Goal: Information Seeking & Learning: Learn about a topic

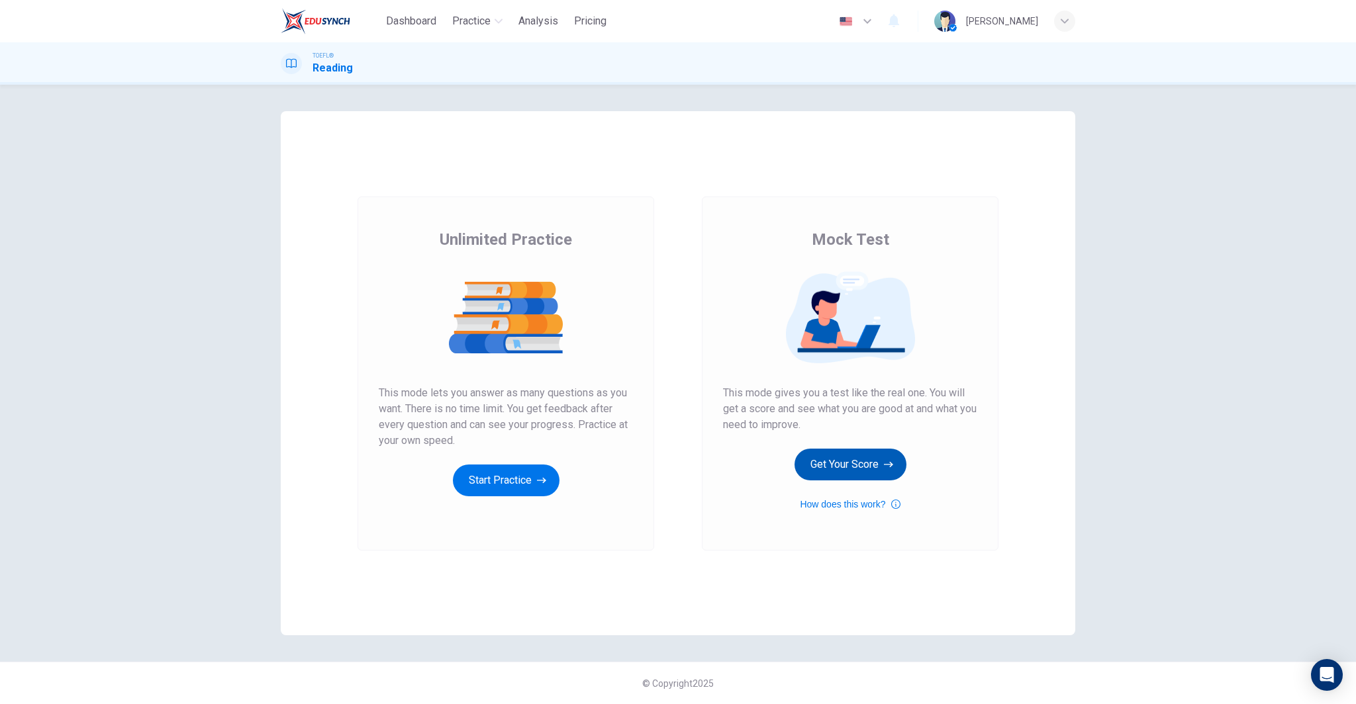
click at [876, 461] on button "Get Your Score" at bounding box center [850, 465] width 112 height 32
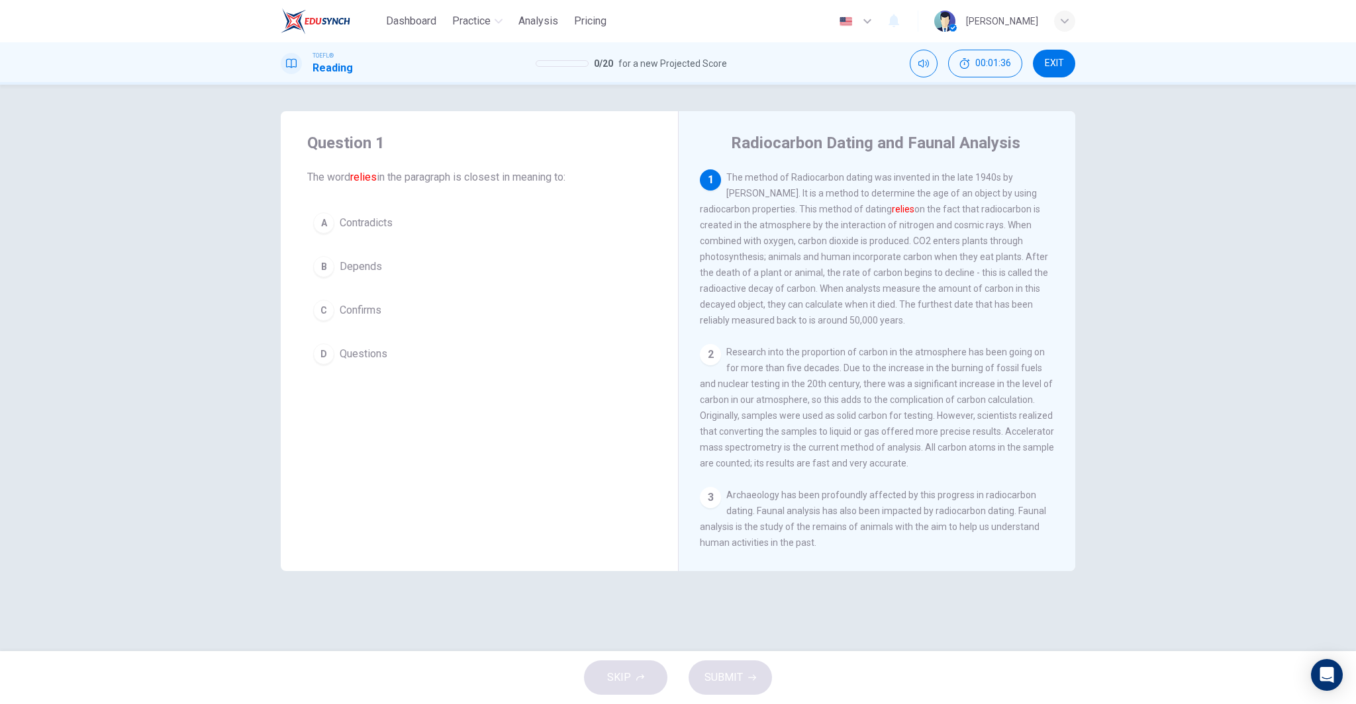
click at [420, 313] on button "C Confirms" at bounding box center [479, 310] width 344 height 33
click at [735, 693] on button "SUBMIT" at bounding box center [729, 678] width 83 height 34
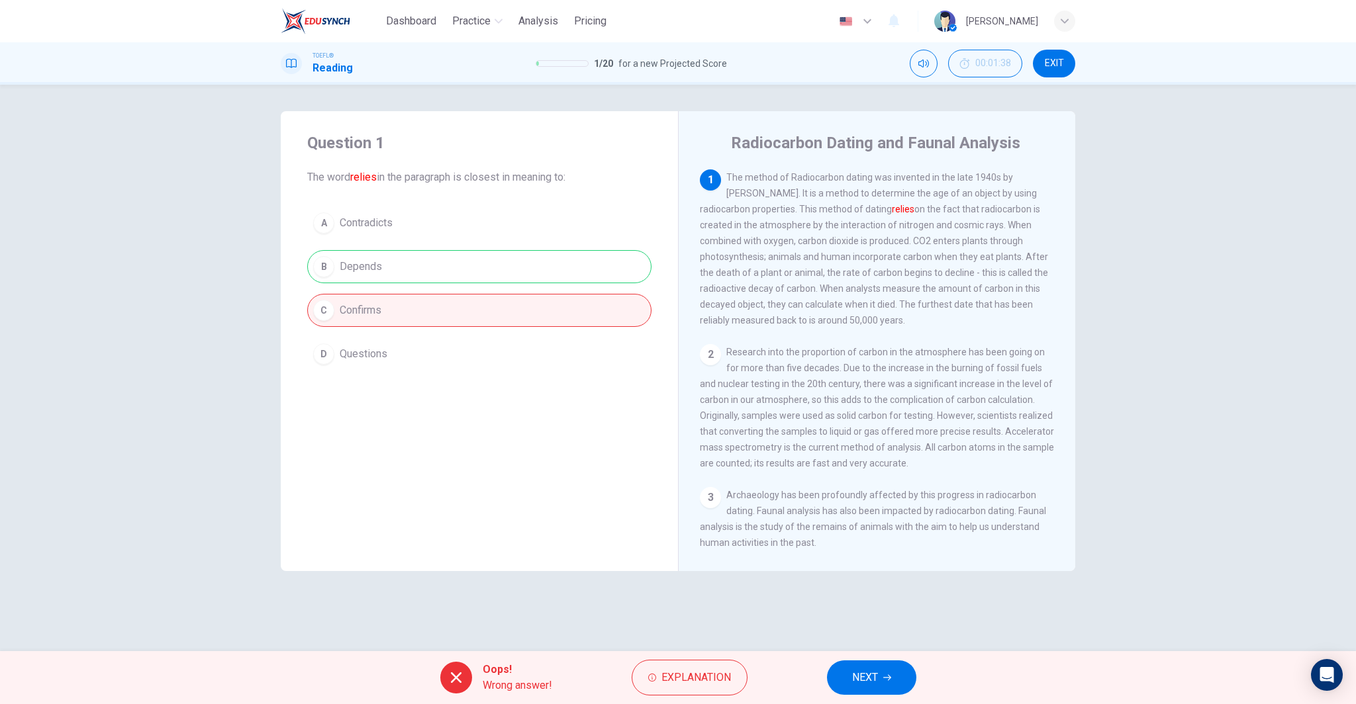
click at [866, 677] on span "NEXT" at bounding box center [865, 677] width 26 height 19
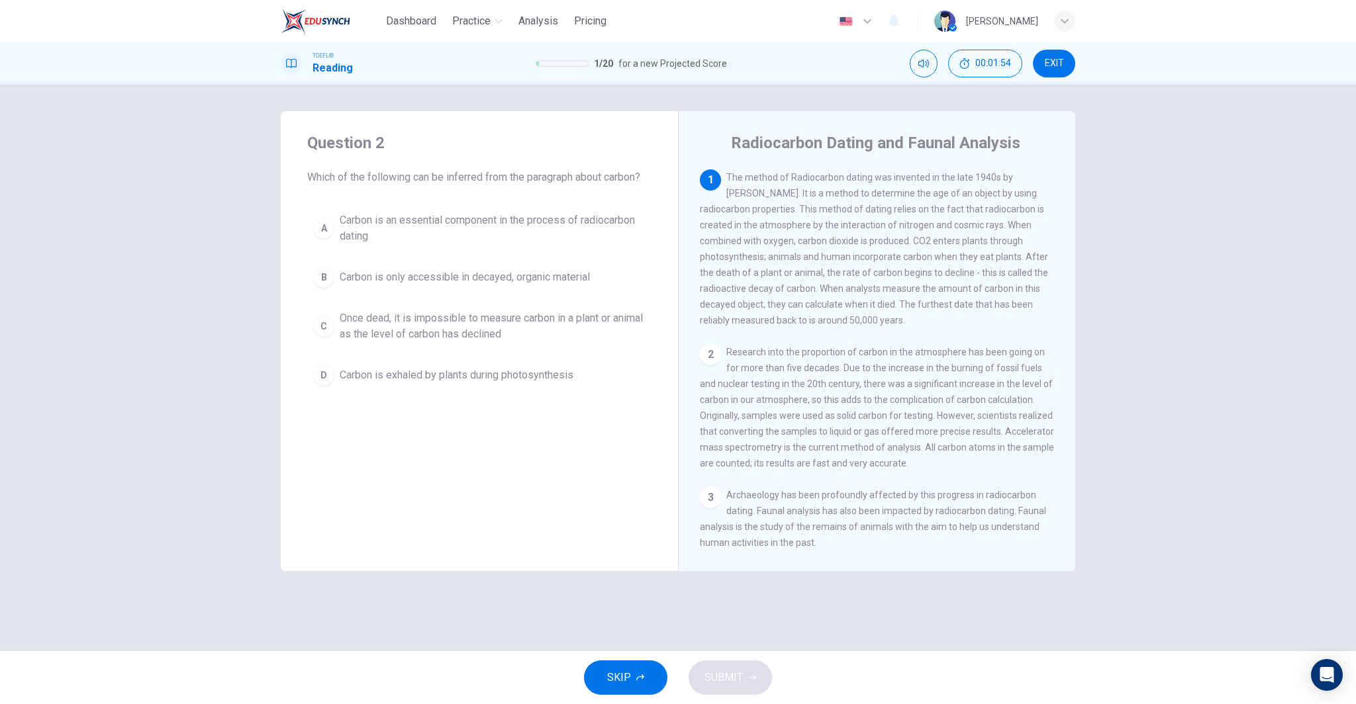
click at [379, 342] on span "Once dead, it is impossible to measure carbon in a plant or animal as the level…" at bounding box center [493, 326] width 306 height 32
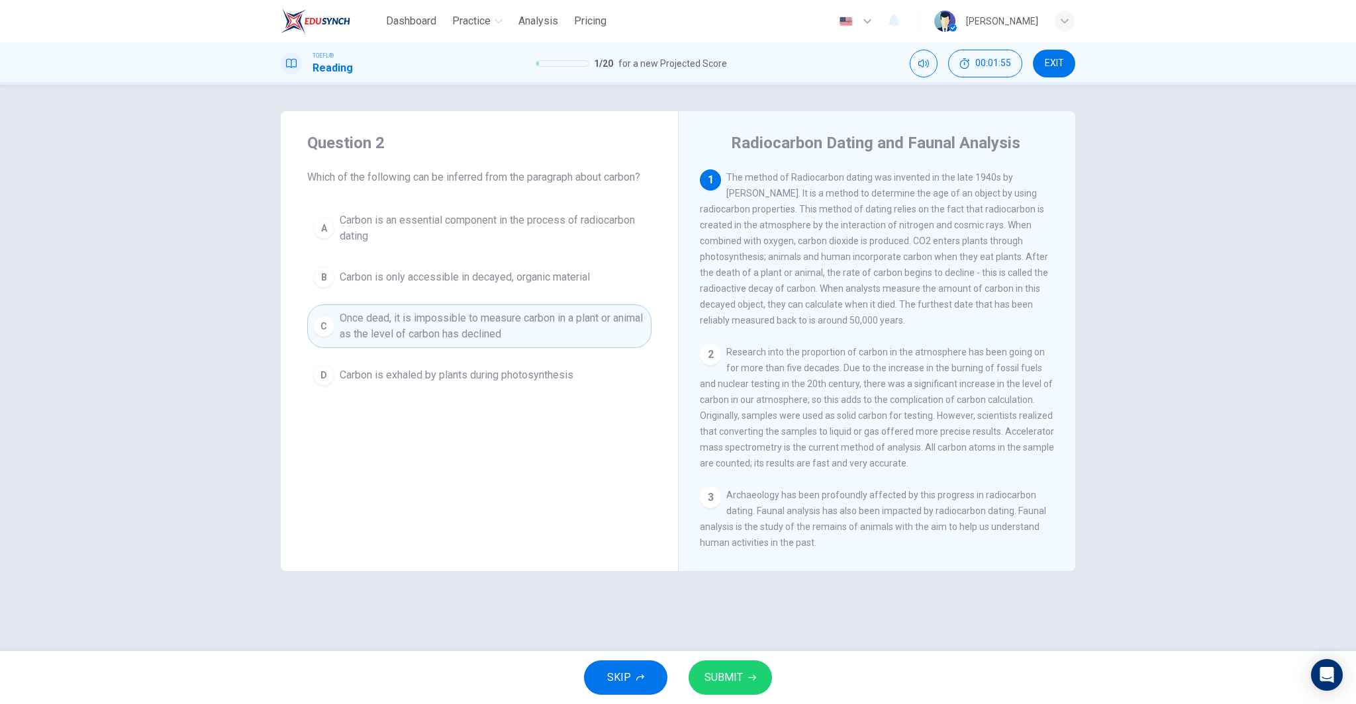
click at [704, 669] on span "SUBMIT" at bounding box center [723, 677] width 38 height 19
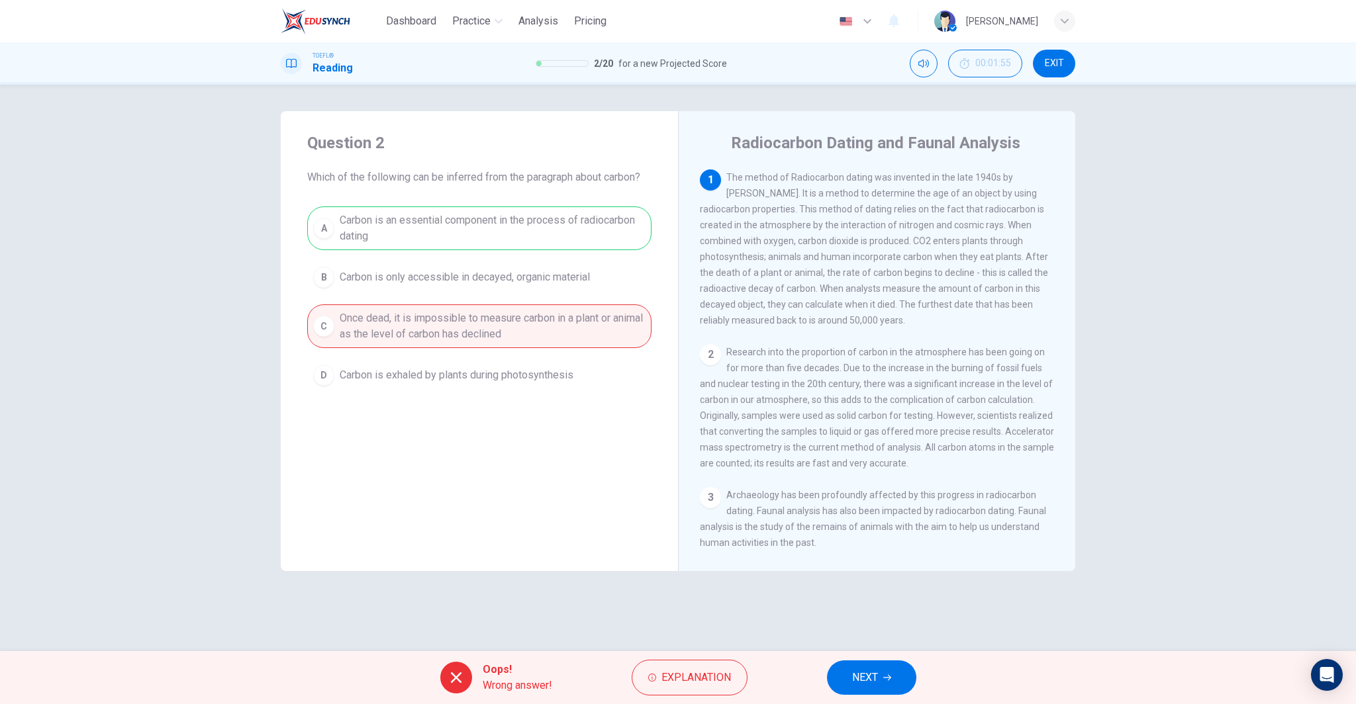
drag, startPoint x: 870, startPoint y: 686, endPoint x: 864, endPoint y: 682, distance: 7.5
click at [867, 682] on span "NEXT" at bounding box center [865, 677] width 26 height 19
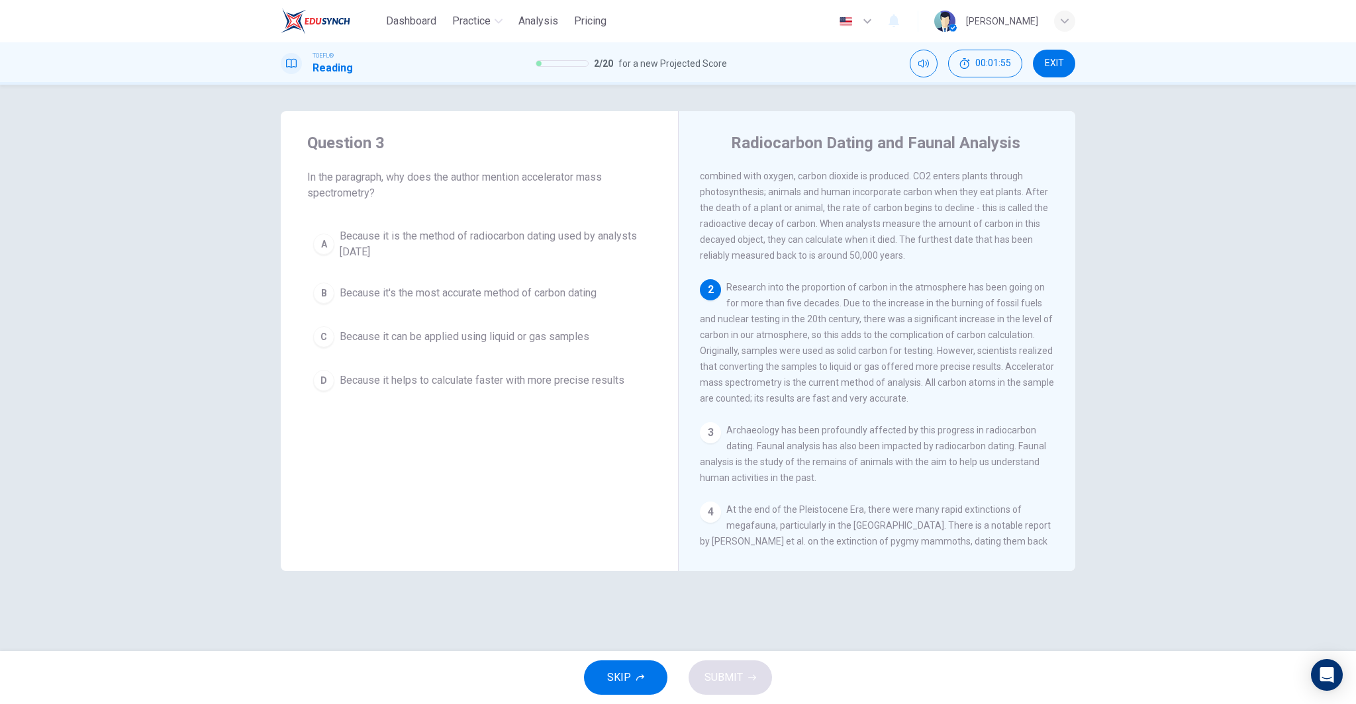
scroll to position [66, 0]
click at [479, 232] on span "Because it is the method of radiocarbon dating used by analysts today" at bounding box center [493, 244] width 306 height 32
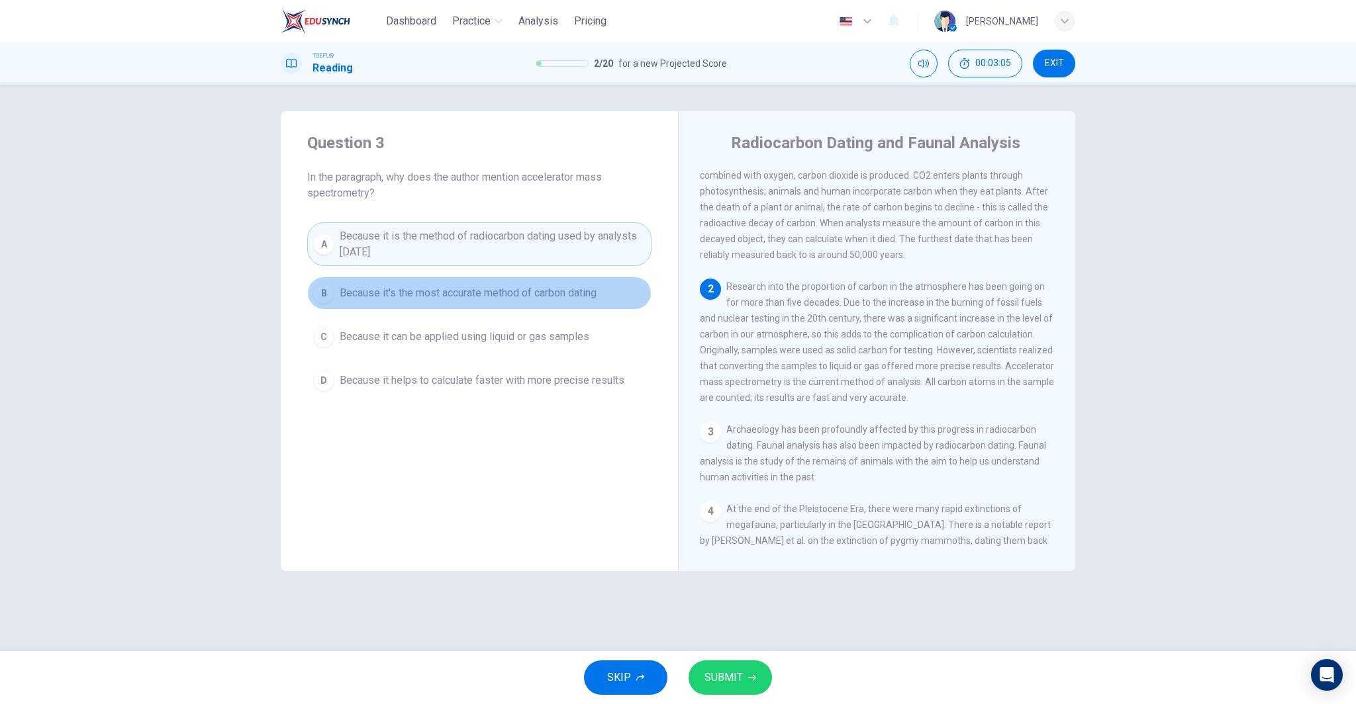
click at [533, 297] on span "Because it's the most accurate method of carbon dating" at bounding box center [468, 293] width 257 height 16
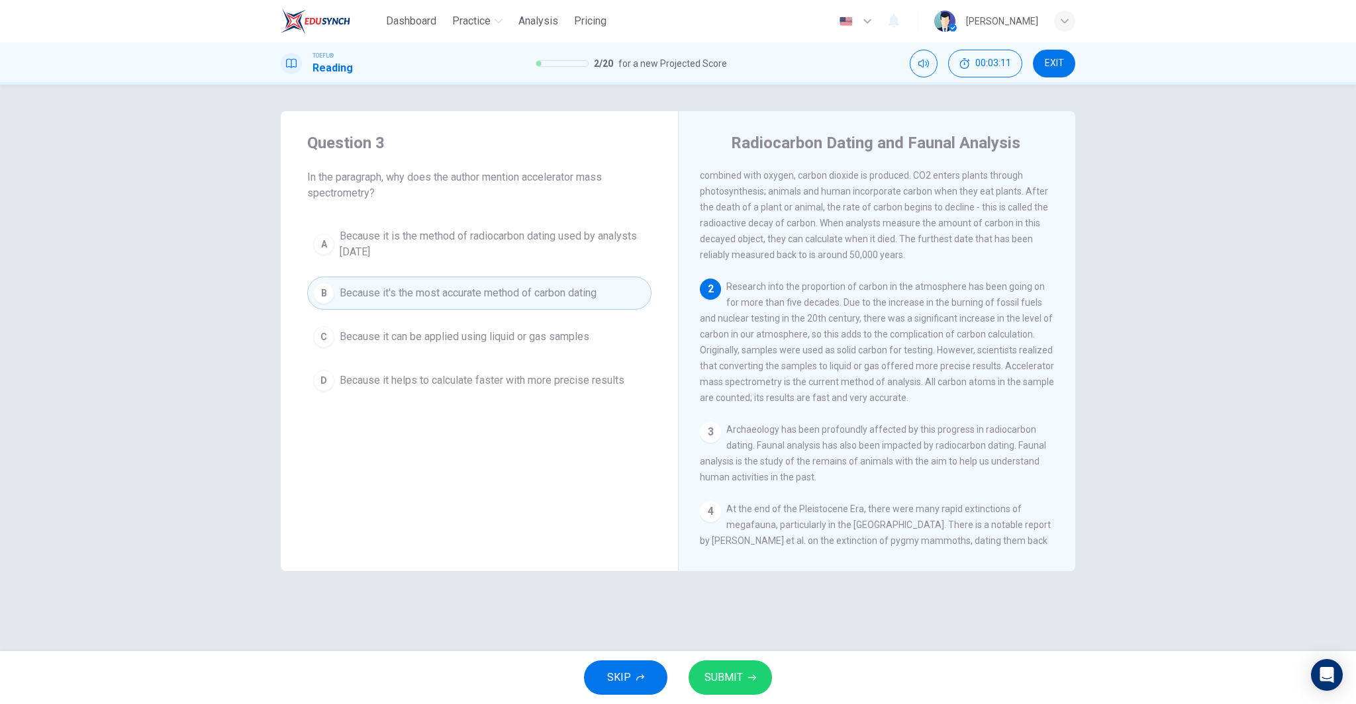
click at [733, 698] on div "SKIP SUBMIT" at bounding box center [678, 677] width 1356 height 53
click at [725, 682] on span "SUBMIT" at bounding box center [723, 677] width 38 height 19
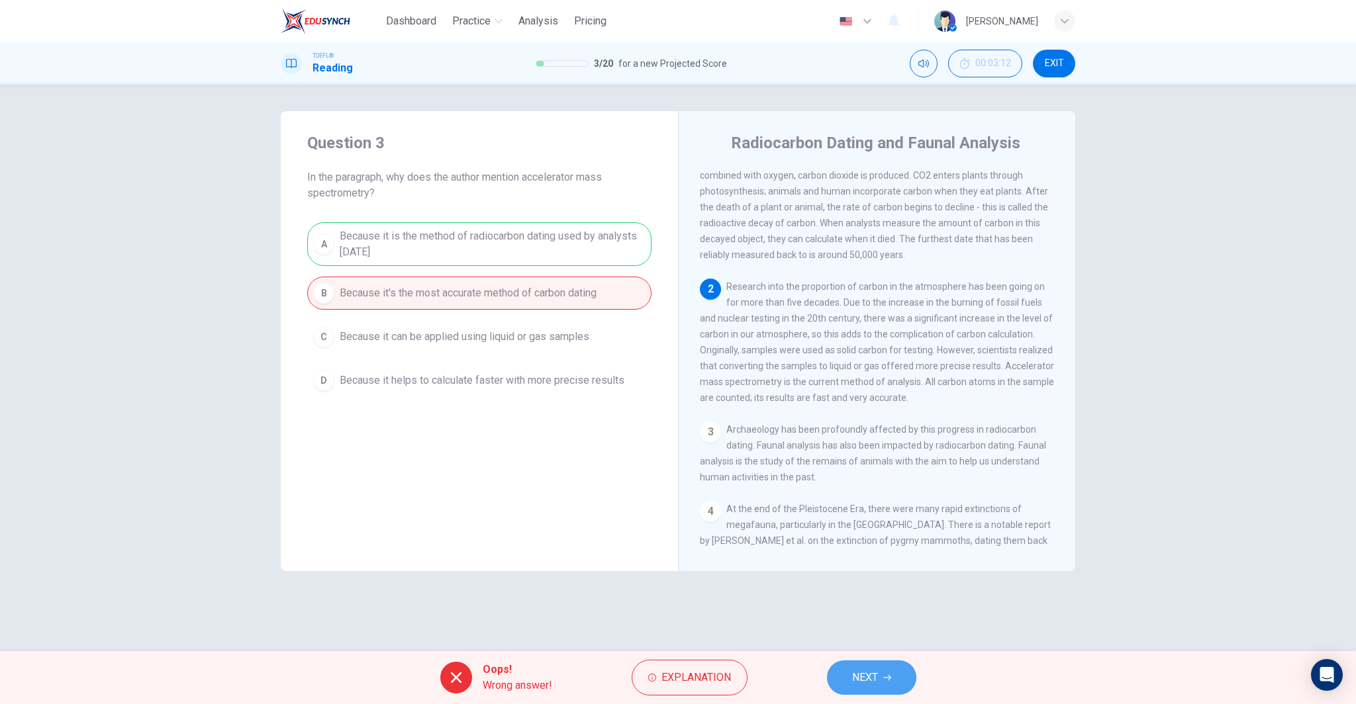
click at [863, 678] on span "NEXT" at bounding box center [865, 677] width 26 height 19
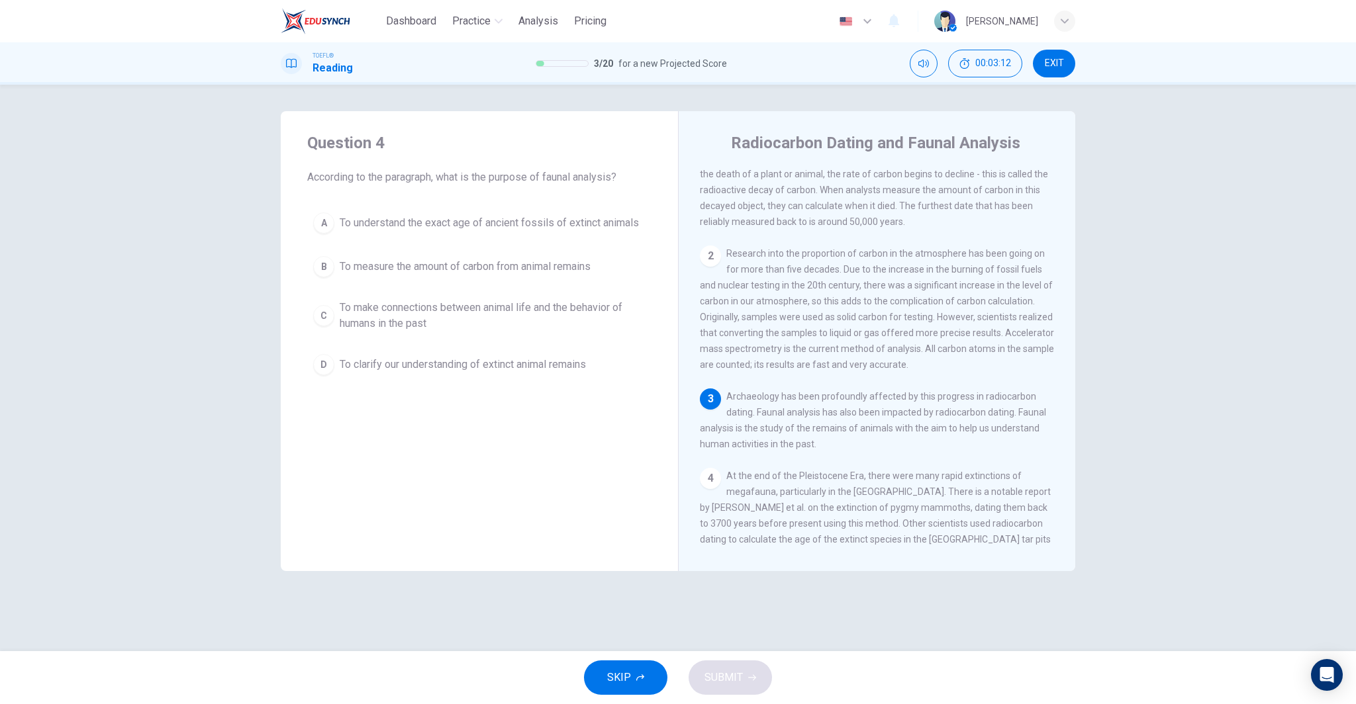
scroll to position [148, 0]
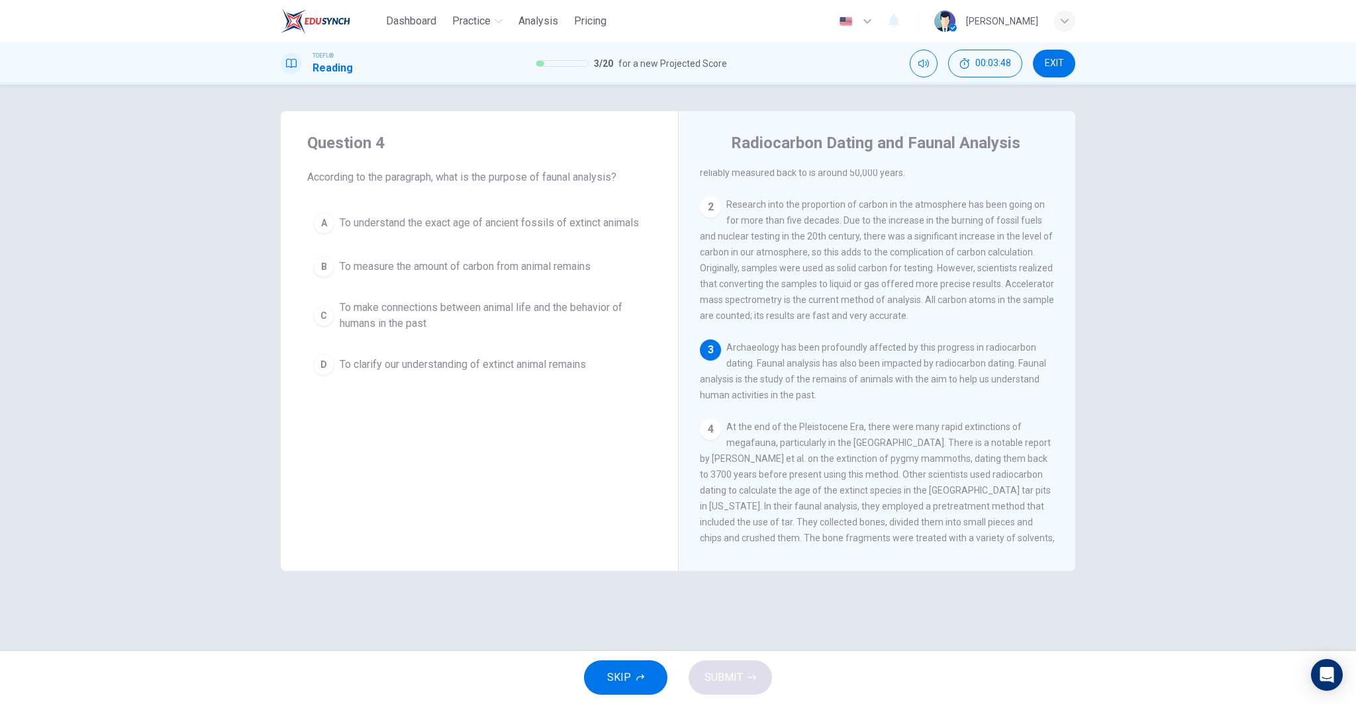
click at [522, 311] on span "To make connections between animal life and the behavior of humans in the past" at bounding box center [493, 316] width 306 height 32
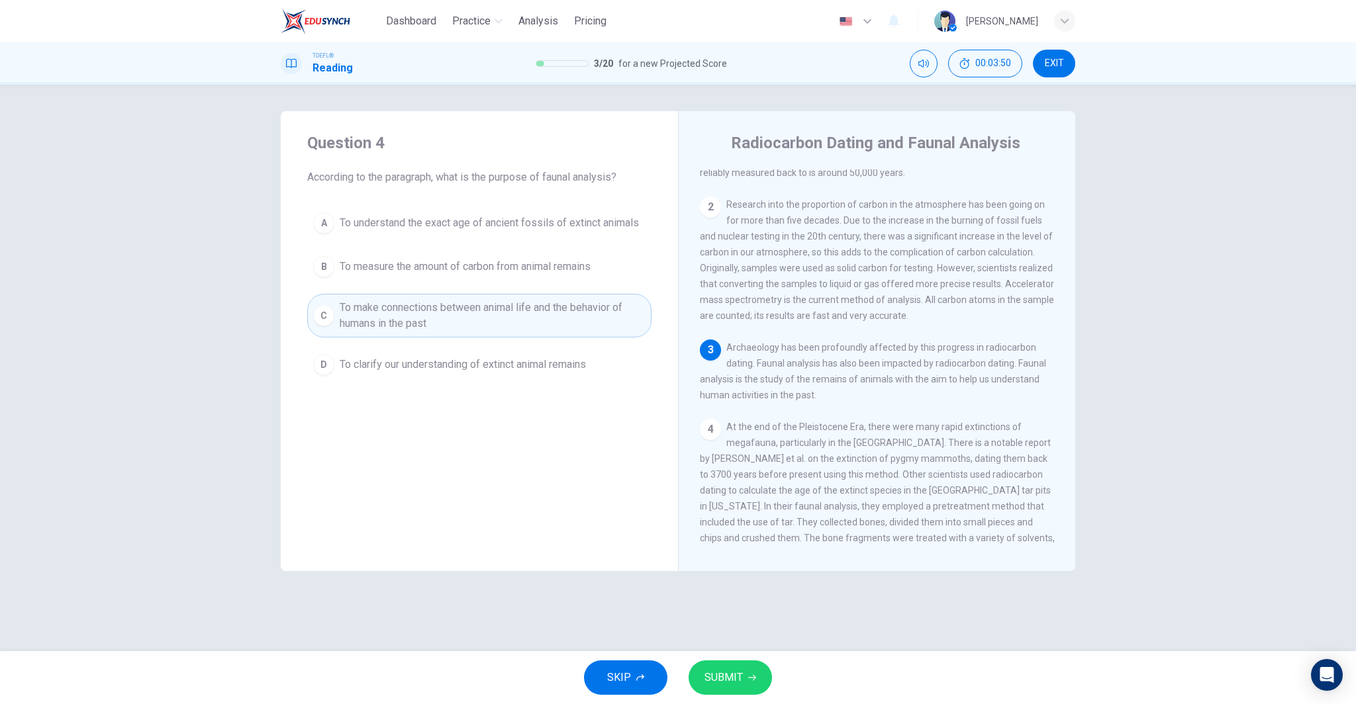
click at [739, 672] on span "SUBMIT" at bounding box center [723, 677] width 38 height 19
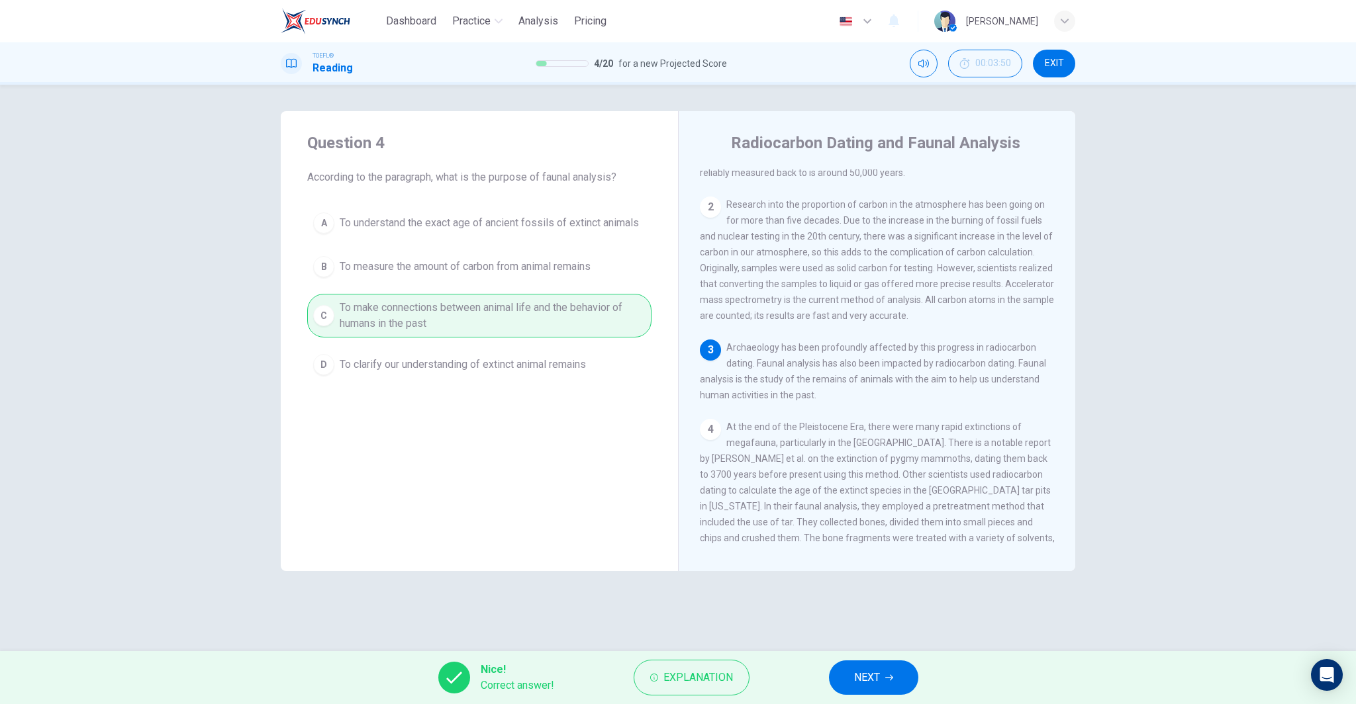
click at [868, 676] on span "NEXT" at bounding box center [867, 677] width 26 height 19
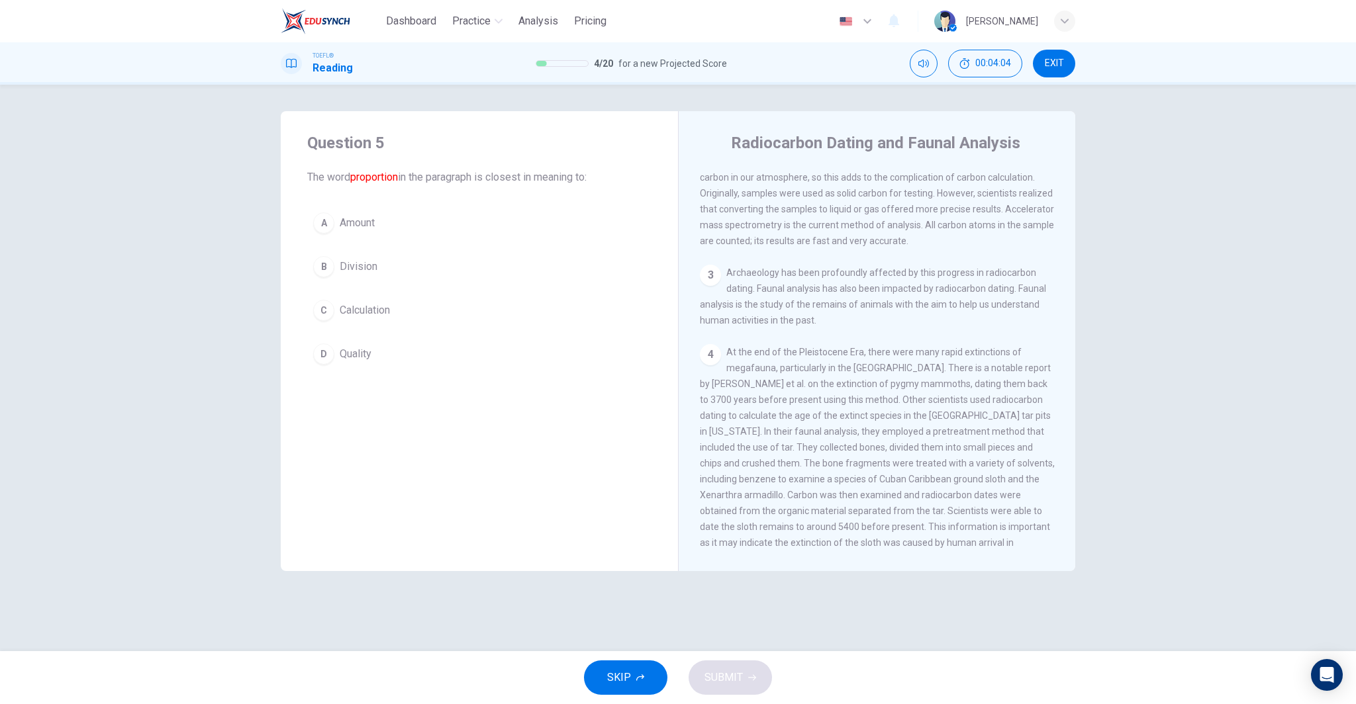
scroll to position [0, 0]
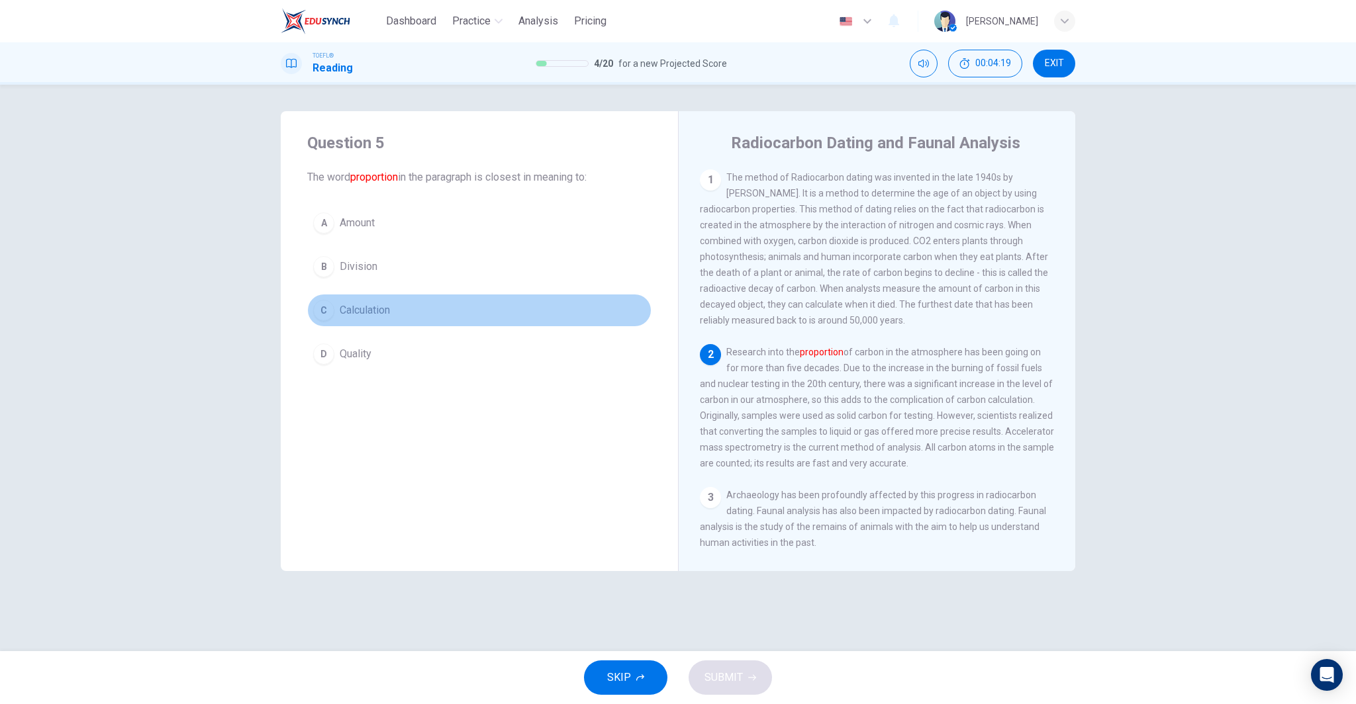
click at [450, 315] on button "C Calculation" at bounding box center [479, 310] width 344 height 33
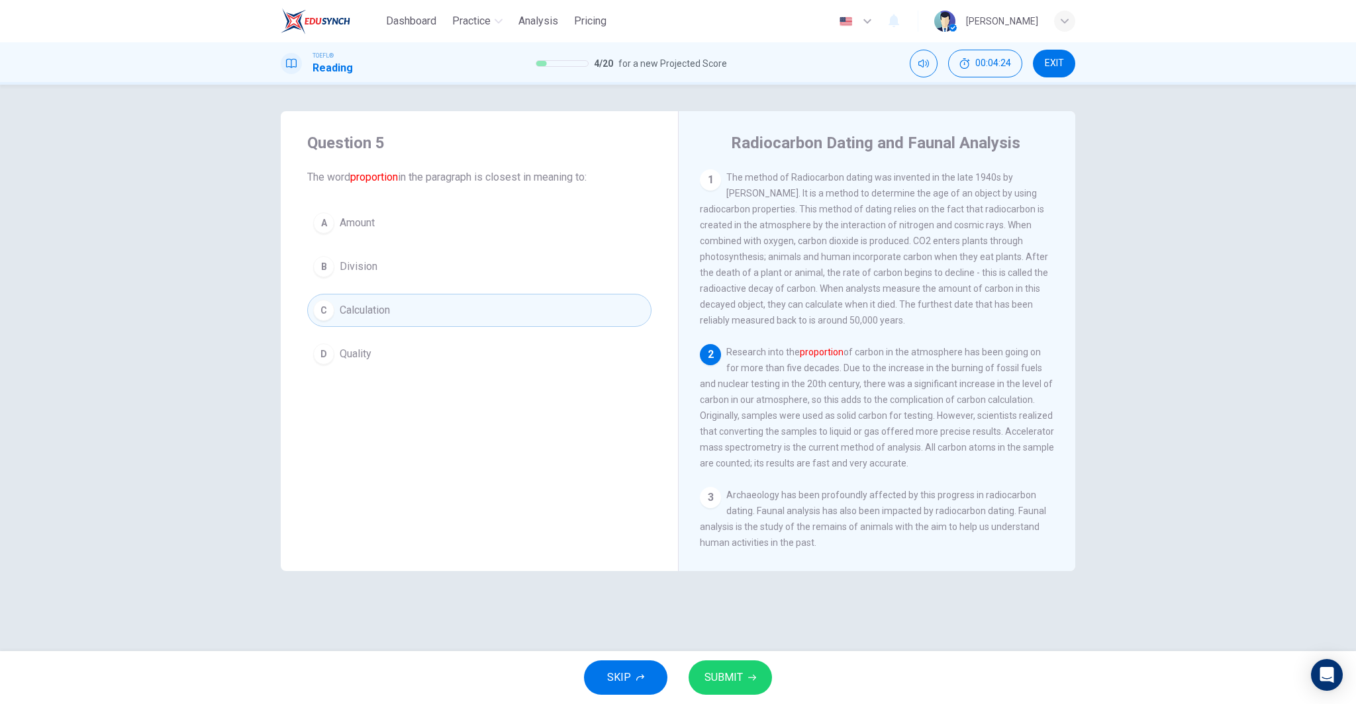
click at [389, 224] on button "A Amount" at bounding box center [479, 223] width 344 height 33
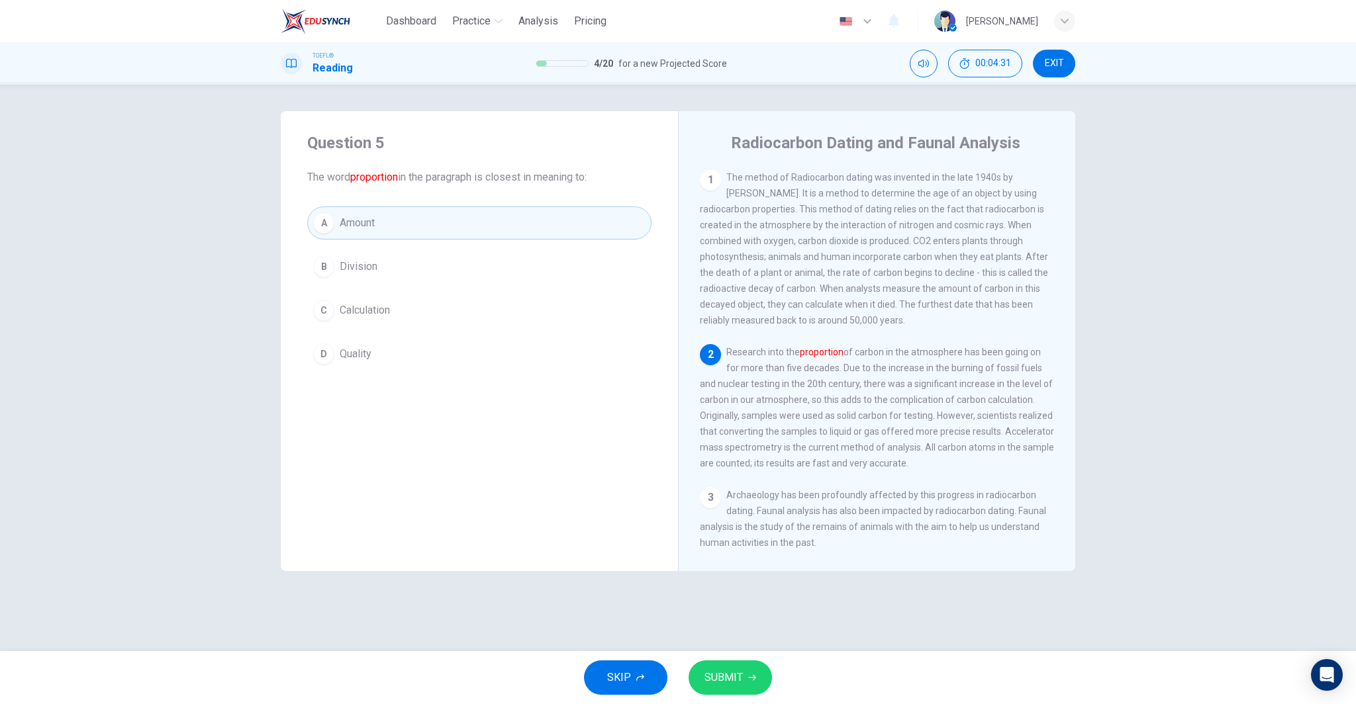
click at [736, 667] on button "SUBMIT" at bounding box center [729, 678] width 83 height 34
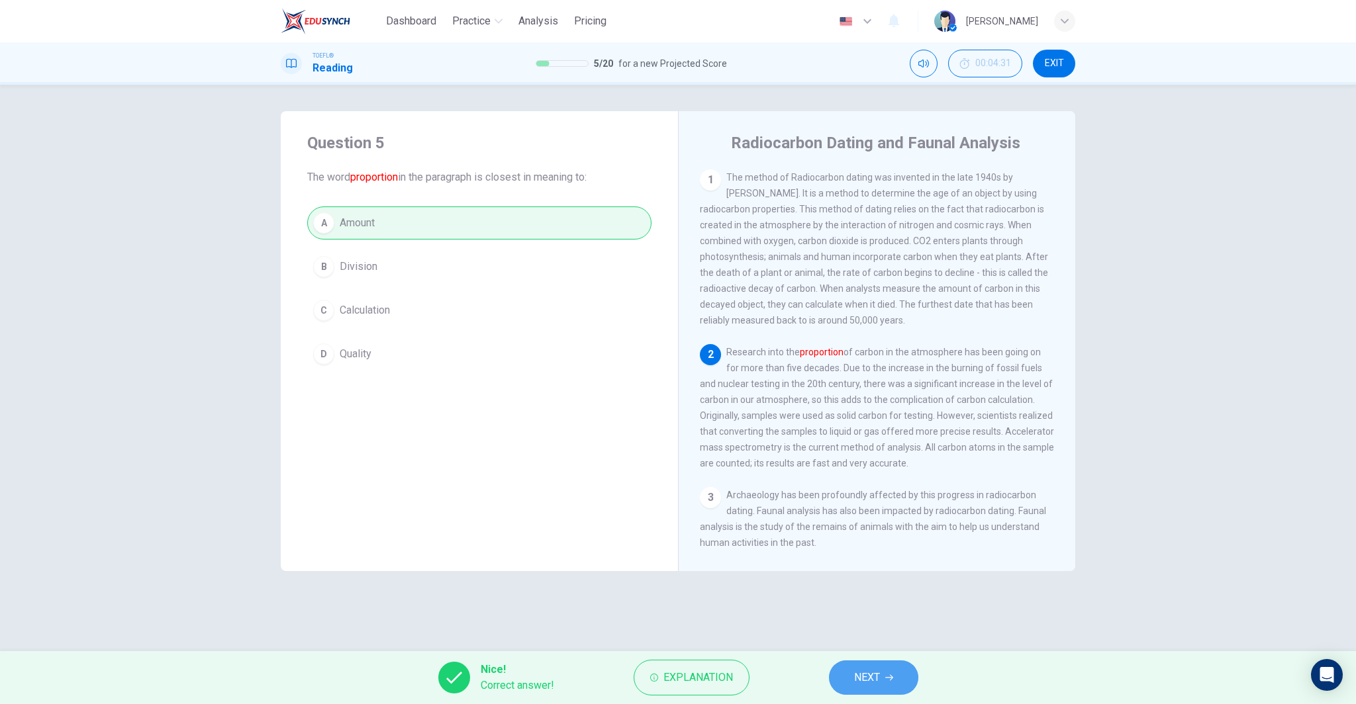
click at [858, 675] on span "NEXT" at bounding box center [867, 677] width 26 height 19
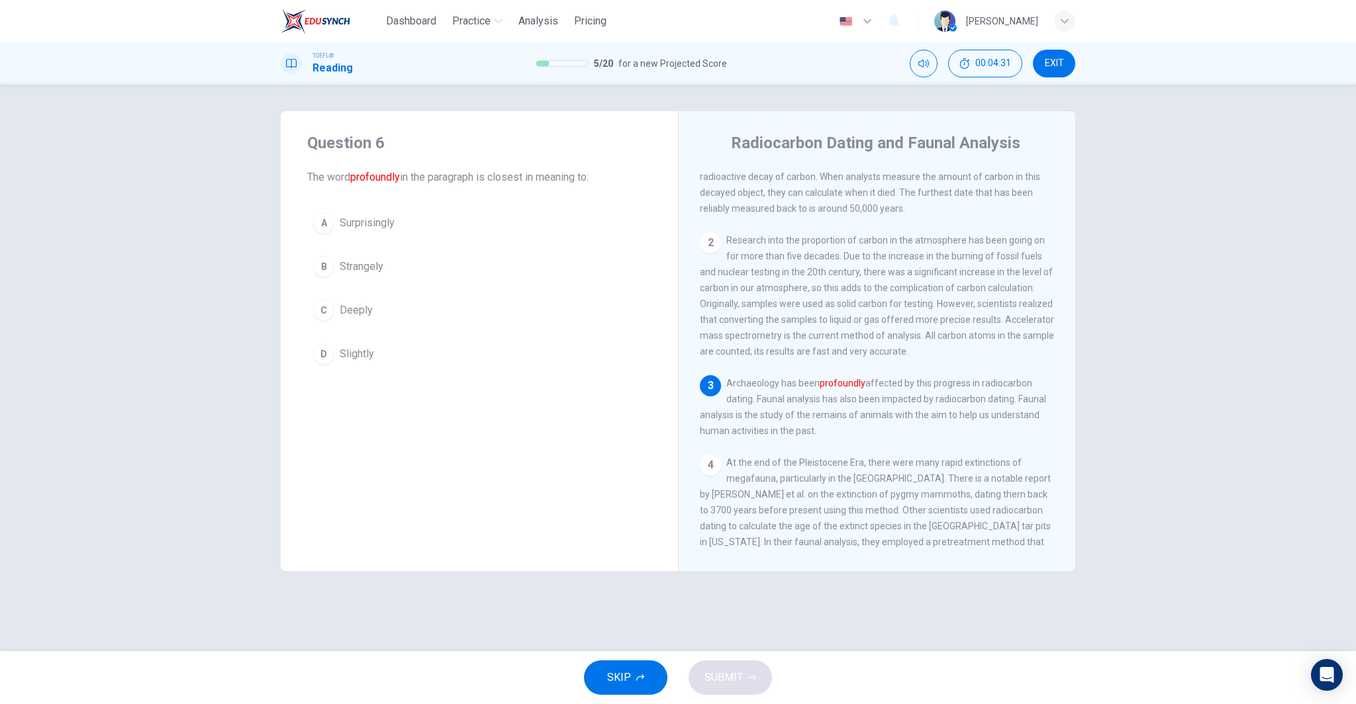
scroll to position [148, 0]
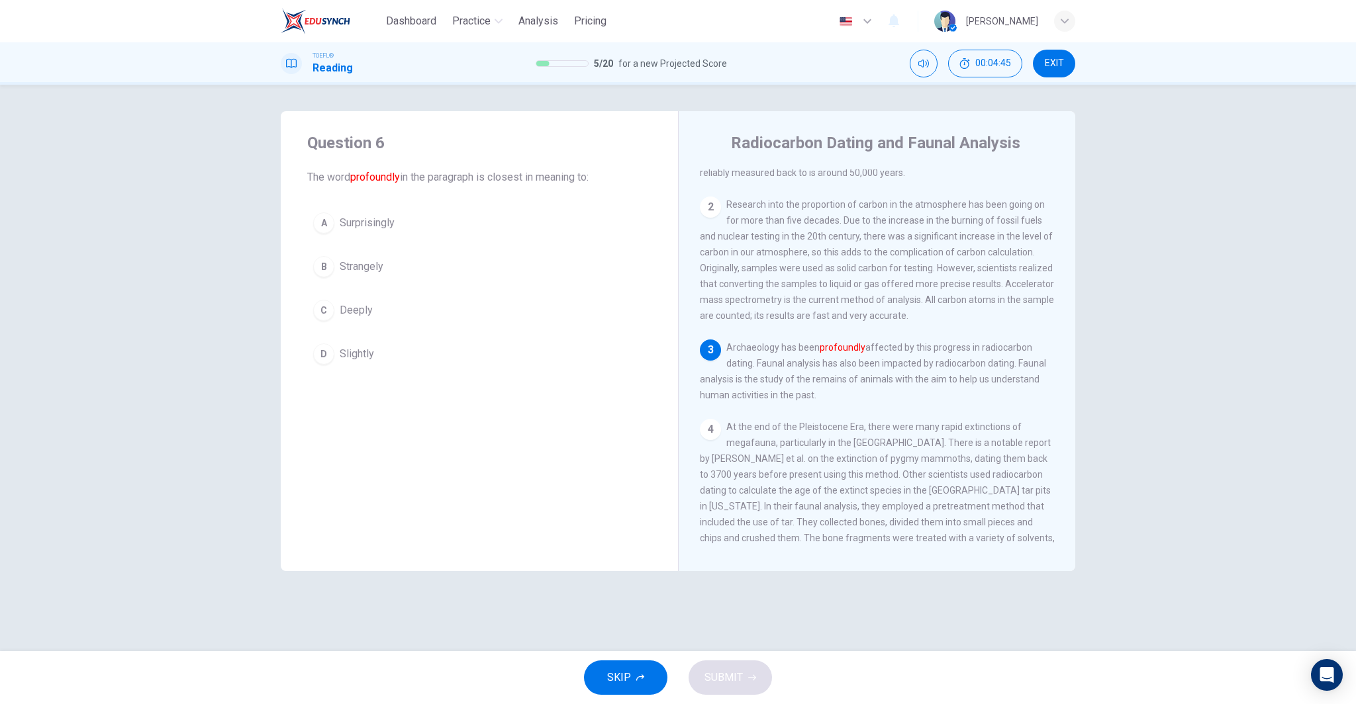
click at [382, 226] on span "Surprisingly" at bounding box center [367, 223] width 55 height 16
click at [740, 678] on span "SUBMIT" at bounding box center [723, 677] width 38 height 19
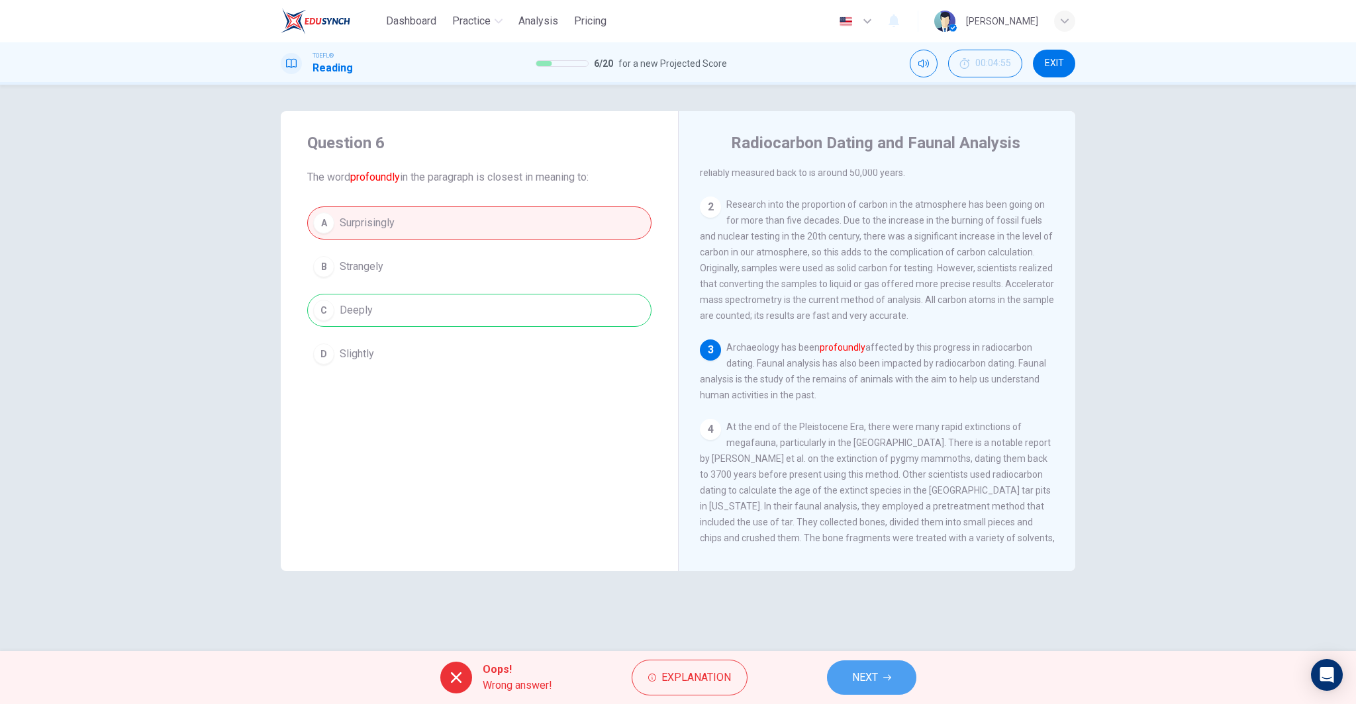
click at [853, 670] on span "NEXT" at bounding box center [865, 677] width 26 height 19
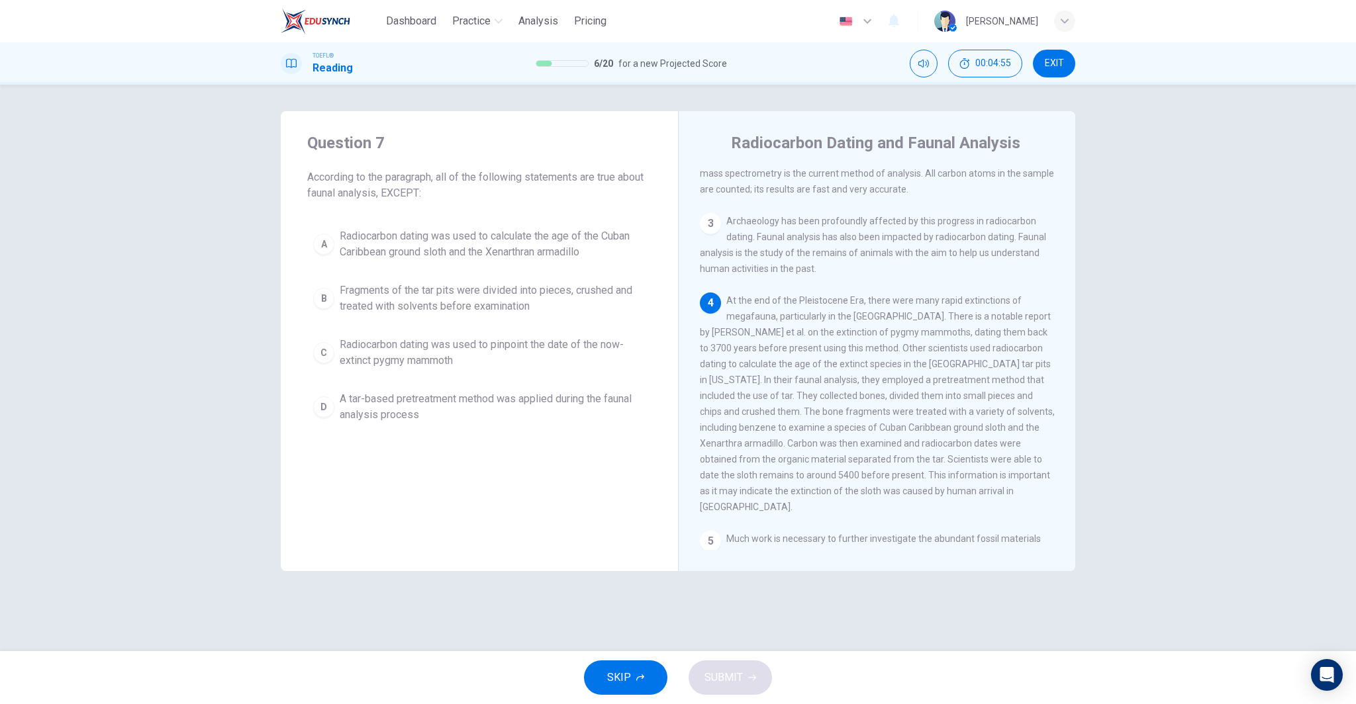
scroll to position [379, 0]
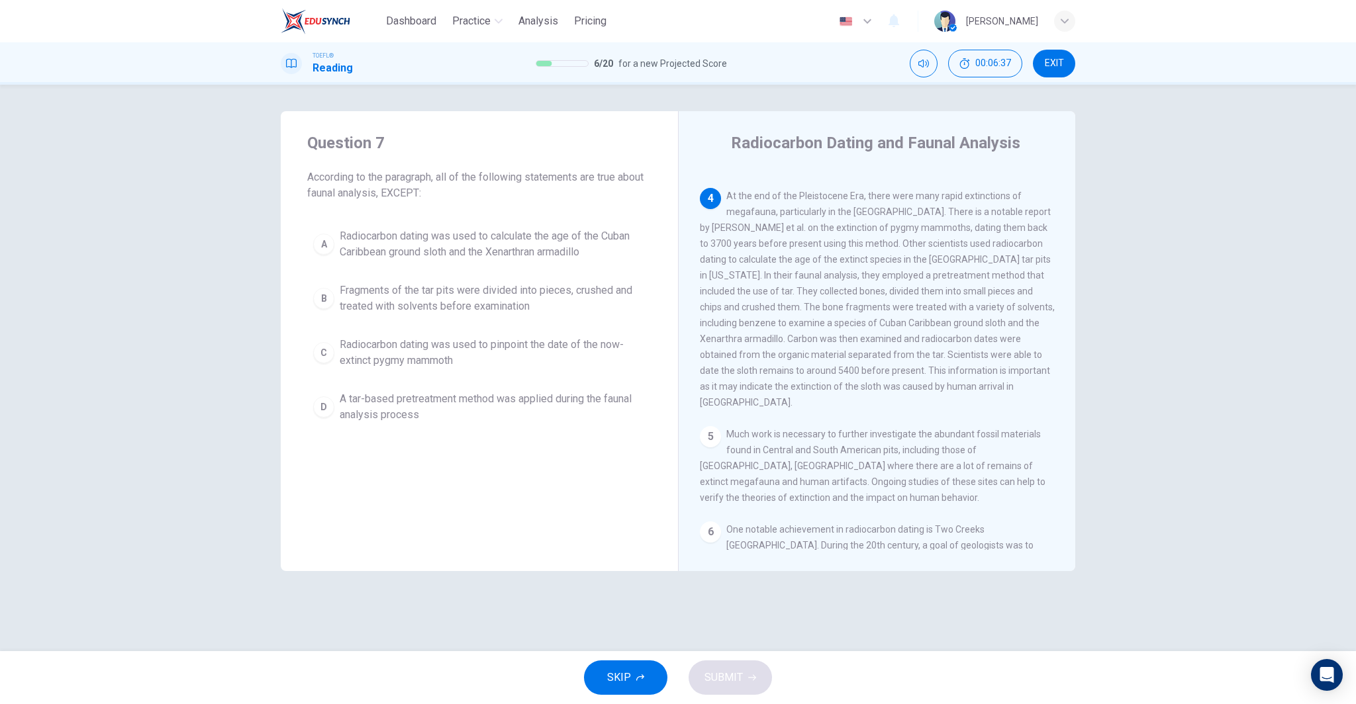
click at [543, 394] on span "A tar-based pretreatment method was applied during the faunal analysis process" at bounding box center [493, 407] width 306 height 32
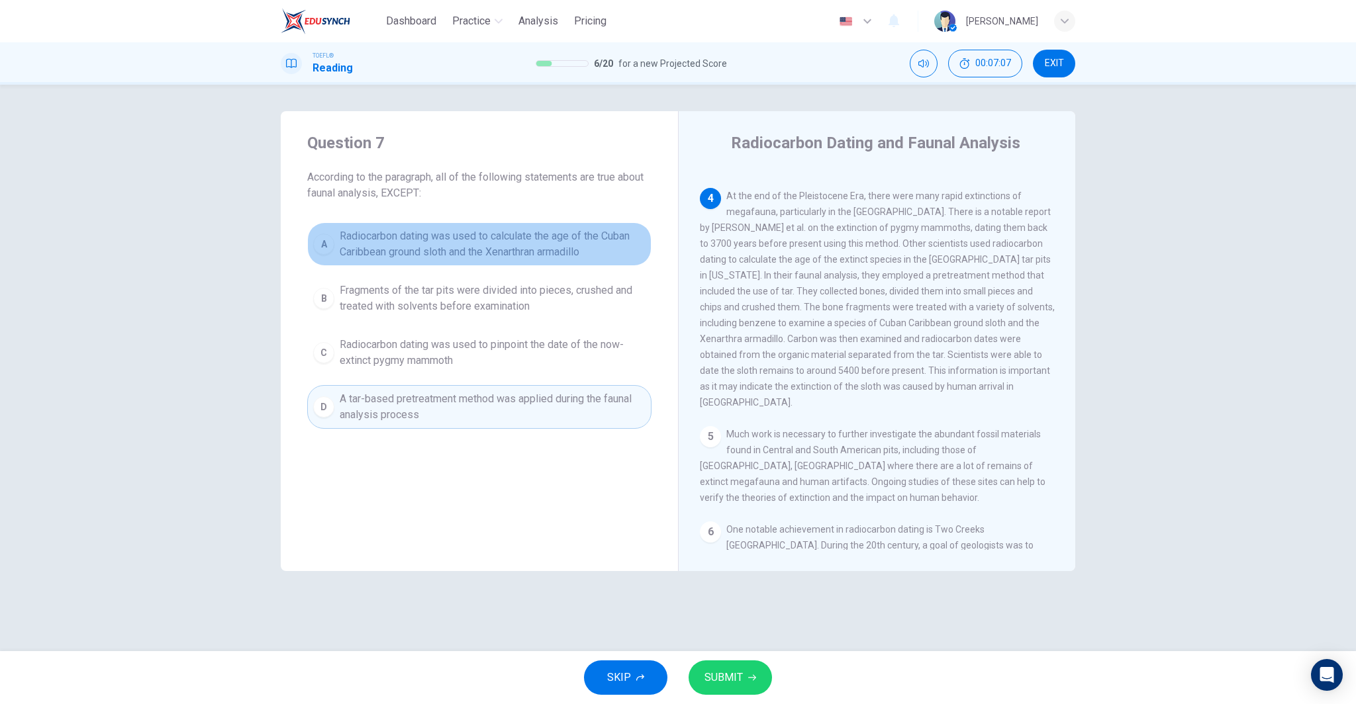
click at [445, 250] on span "Radiocarbon dating was used to calculate the age of the Cuban Caribbean ground …" at bounding box center [493, 244] width 306 height 32
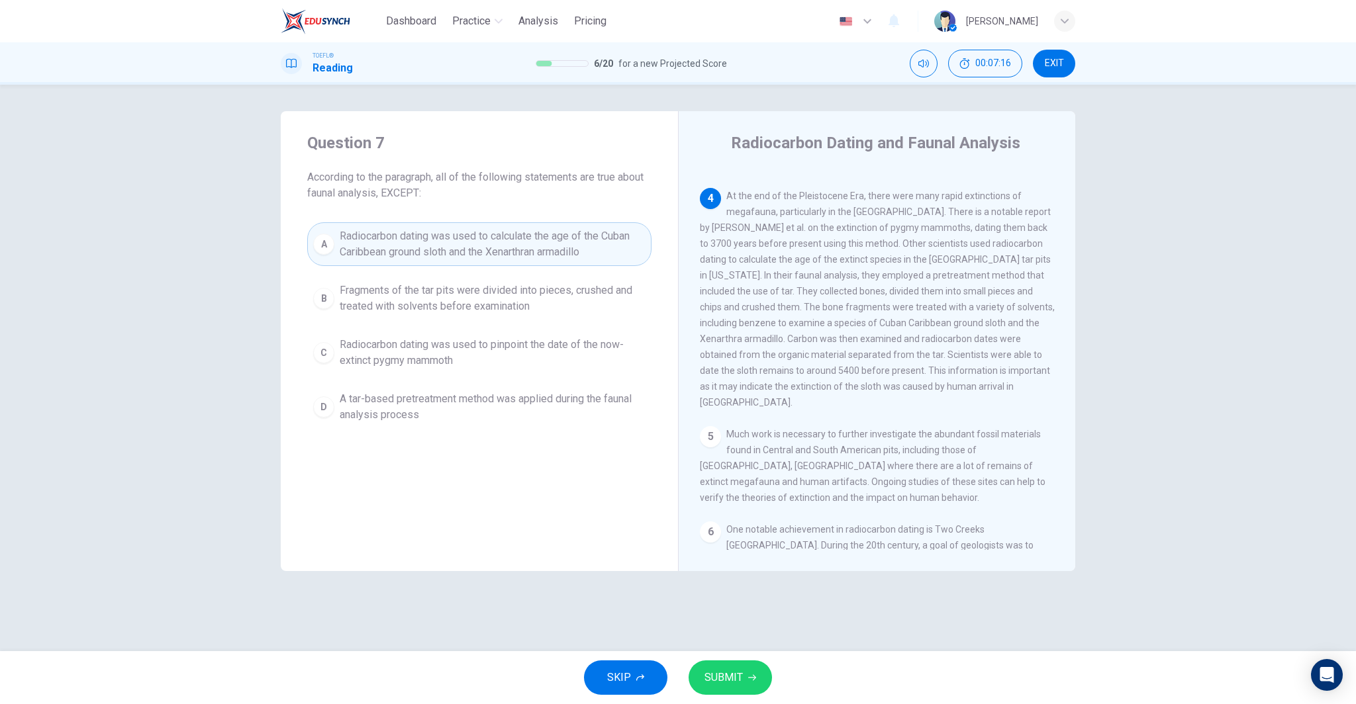
drag, startPoint x: 369, startPoint y: 301, endPoint x: 351, endPoint y: 256, distance: 48.4
click at [351, 256] on div "A Radiocarbon dating was used to calculate the age of the Cuban Caribbean groun…" at bounding box center [479, 325] width 344 height 207
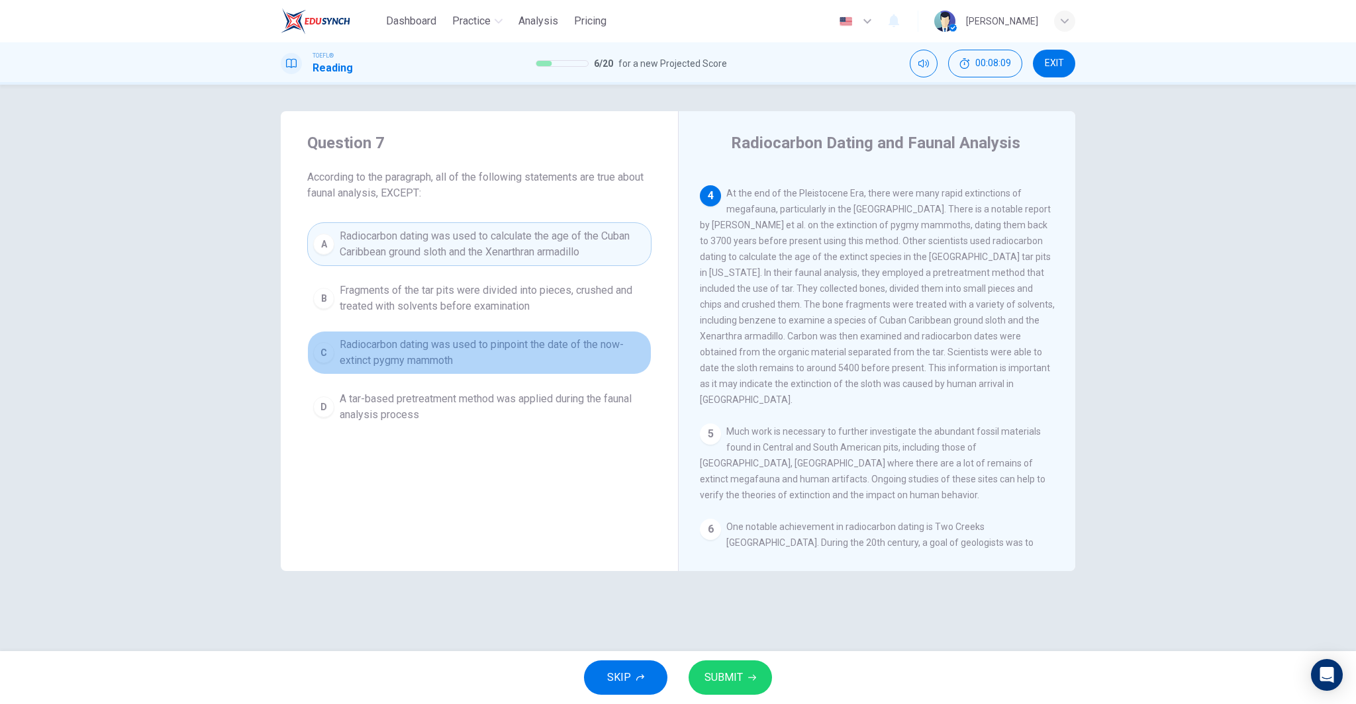
click at [542, 349] on span "Radiocarbon dating was used to pinpoint the date of the now-extinct pygmy mammo…" at bounding box center [493, 353] width 306 height 32
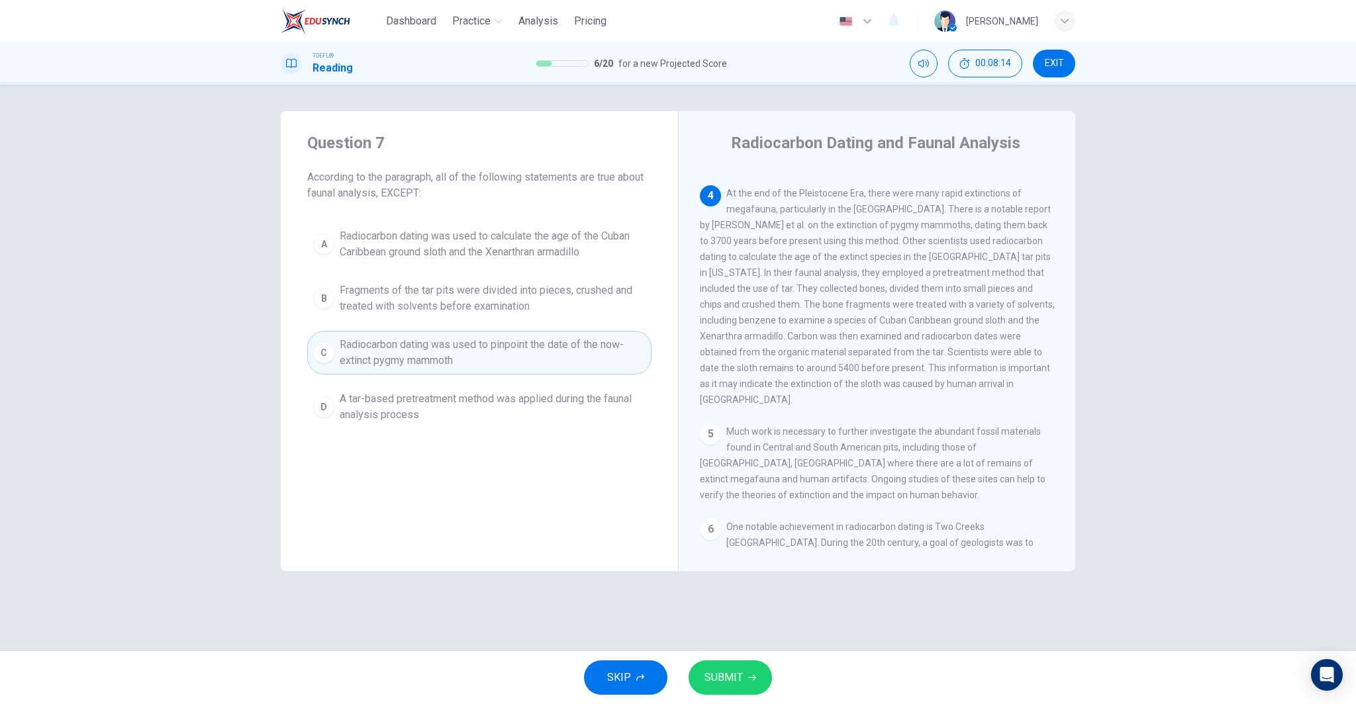
click at [737, 667] on button "SUBMIT" at bounding box center [729, 678] width 83 height 34
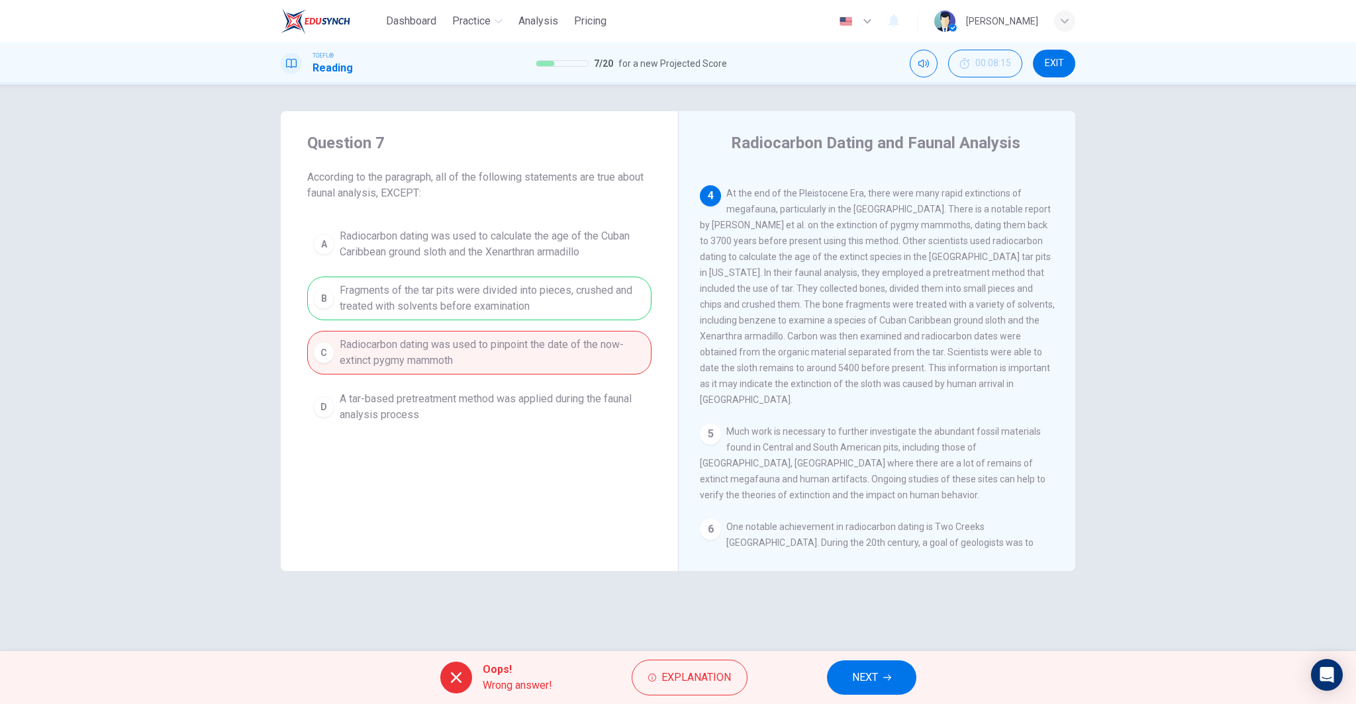
drag, startPoint x: 911, startPoint y: 655, endPoint x: 890, endPoint y: 663, distance: 22.2
click at [901, 657] on div "Oops! Wrong answer! Explanation NEXT" at bounding box center [678, 677] width 1356 height 53
click at [886, 668] on button "NEXT" at bounding box center [871, 678] width 89 height 34
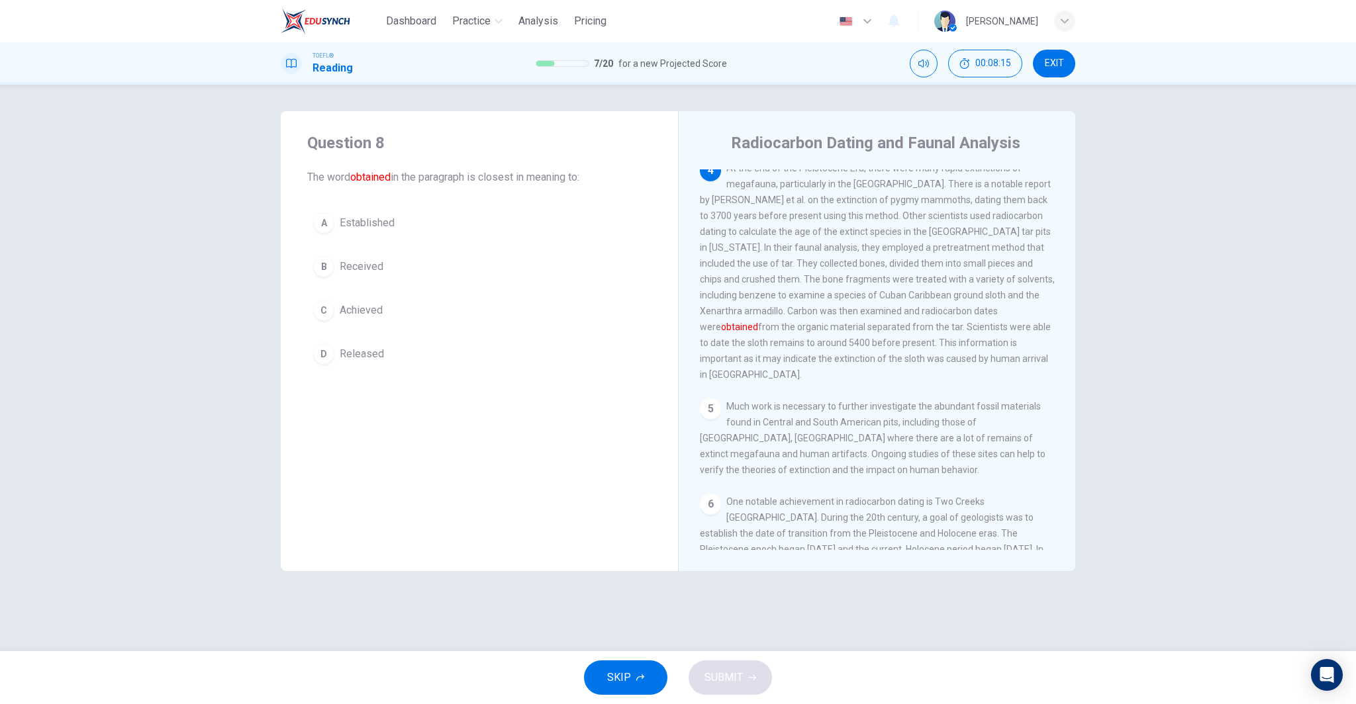
scroll to position [412, 0]
click at [1050, 66] on span "EXIT" at bounding box center [1053, 63] width 19 height 11
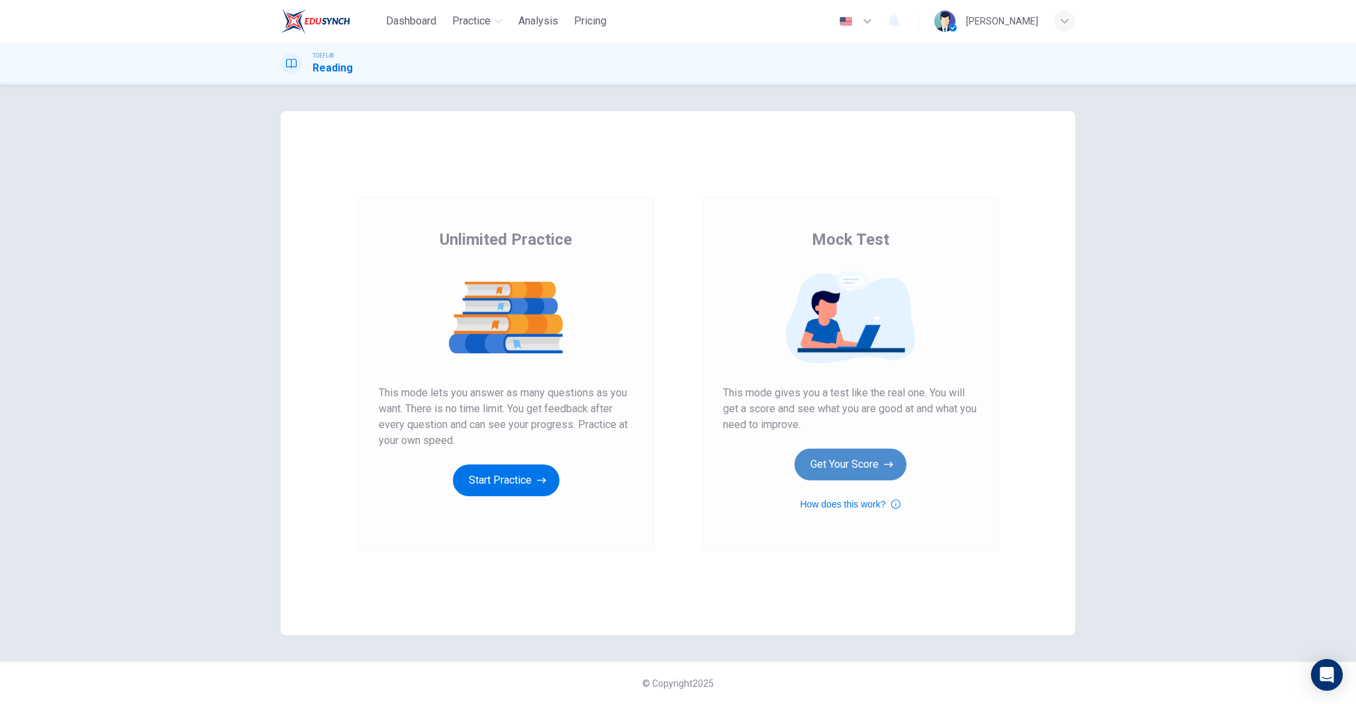
click at [865, 468] on button "Get Your Score" at bounding box center [850, 465] width 112 height 32
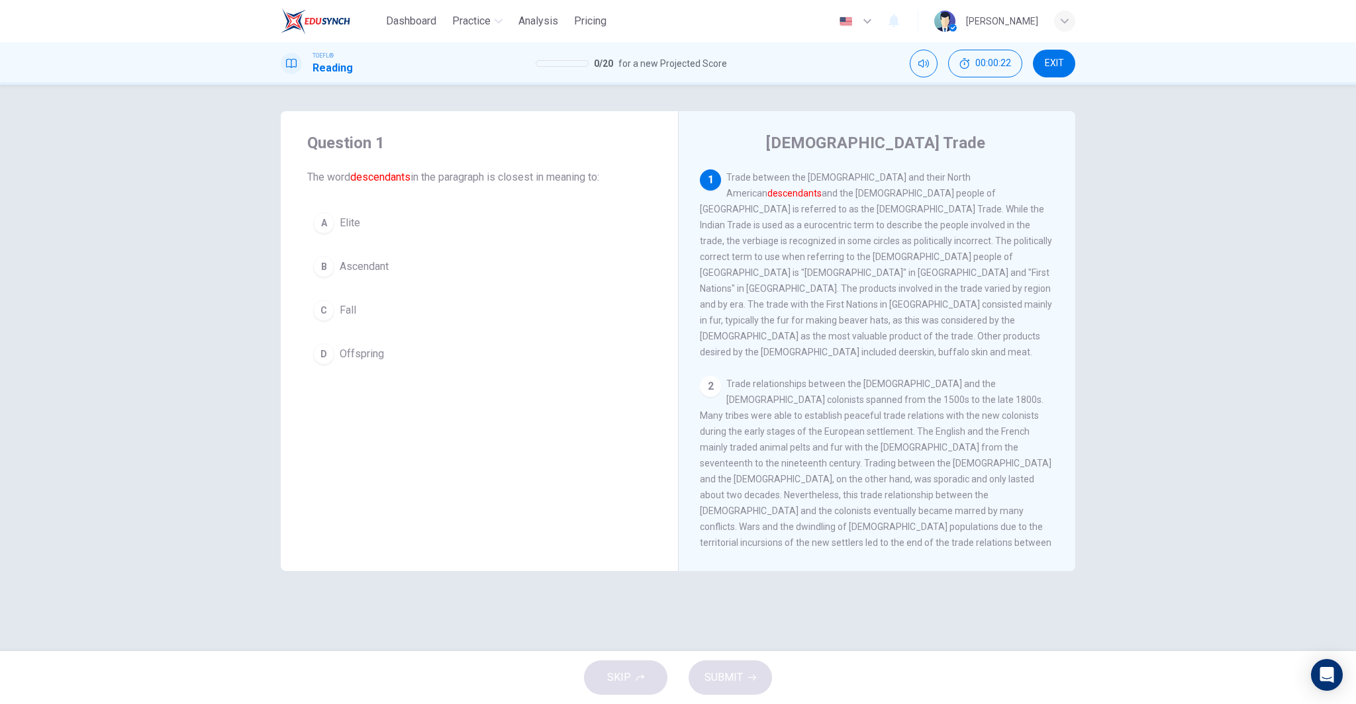
click at [493, 249] on div "A Elite B Ascendant C Fall D Offspring" at bounding box center [479, 289] width 344 height 164
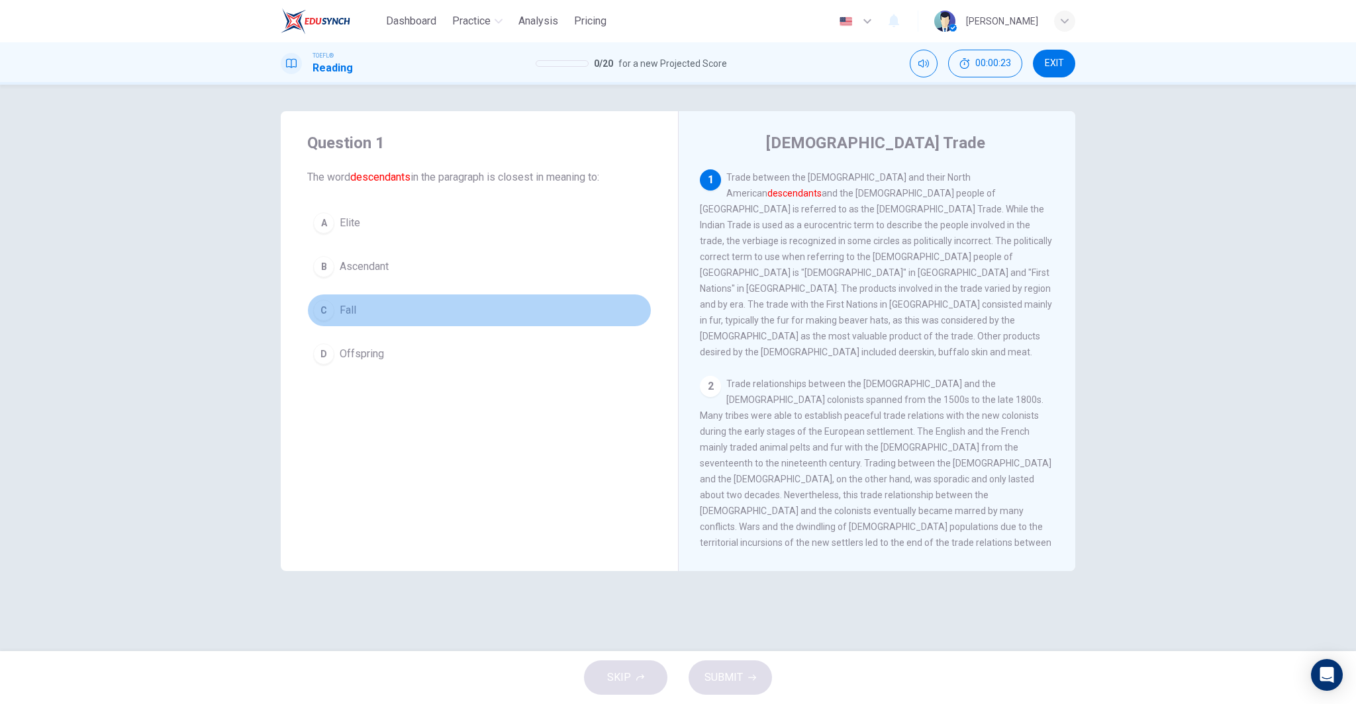
click at [494, 307] on button "C Fall" at bounding box center [479, 310] width 344 height 33
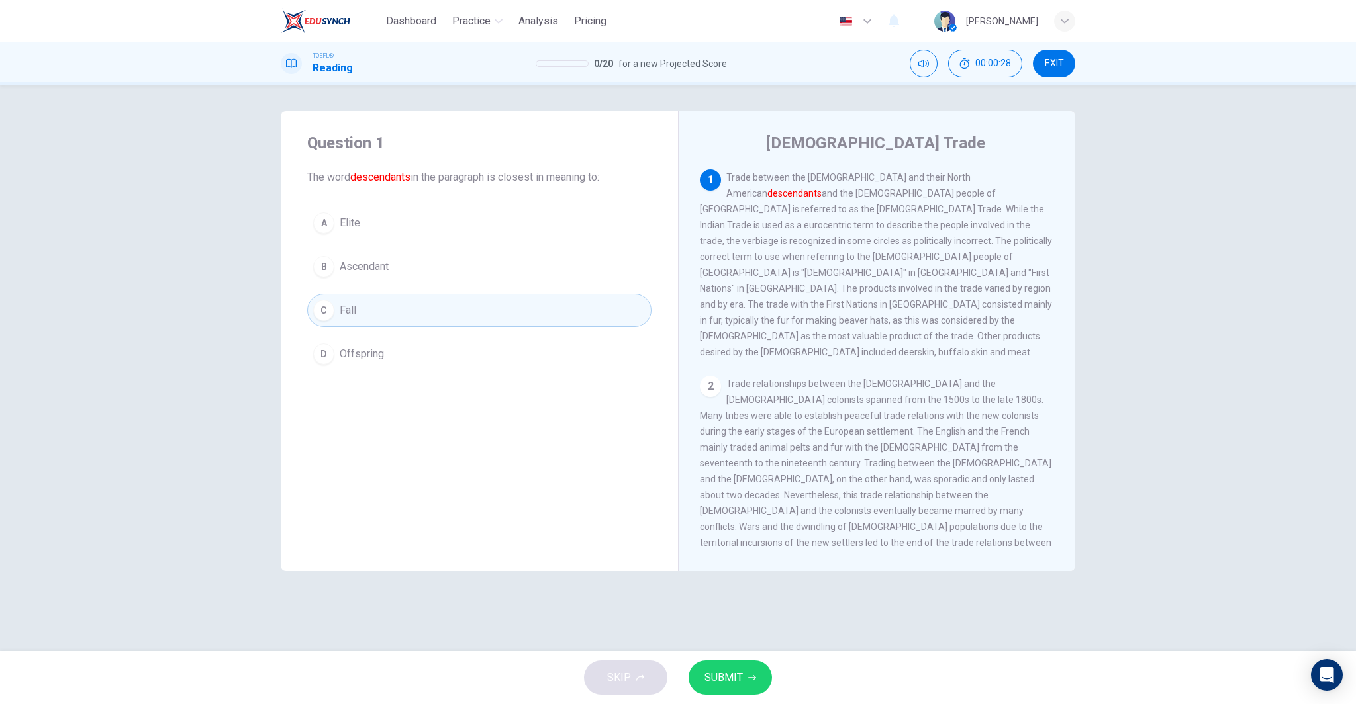
click at [513, 261] on button "B Ascendant" at bounding box center [479, 266] width 344 height 33
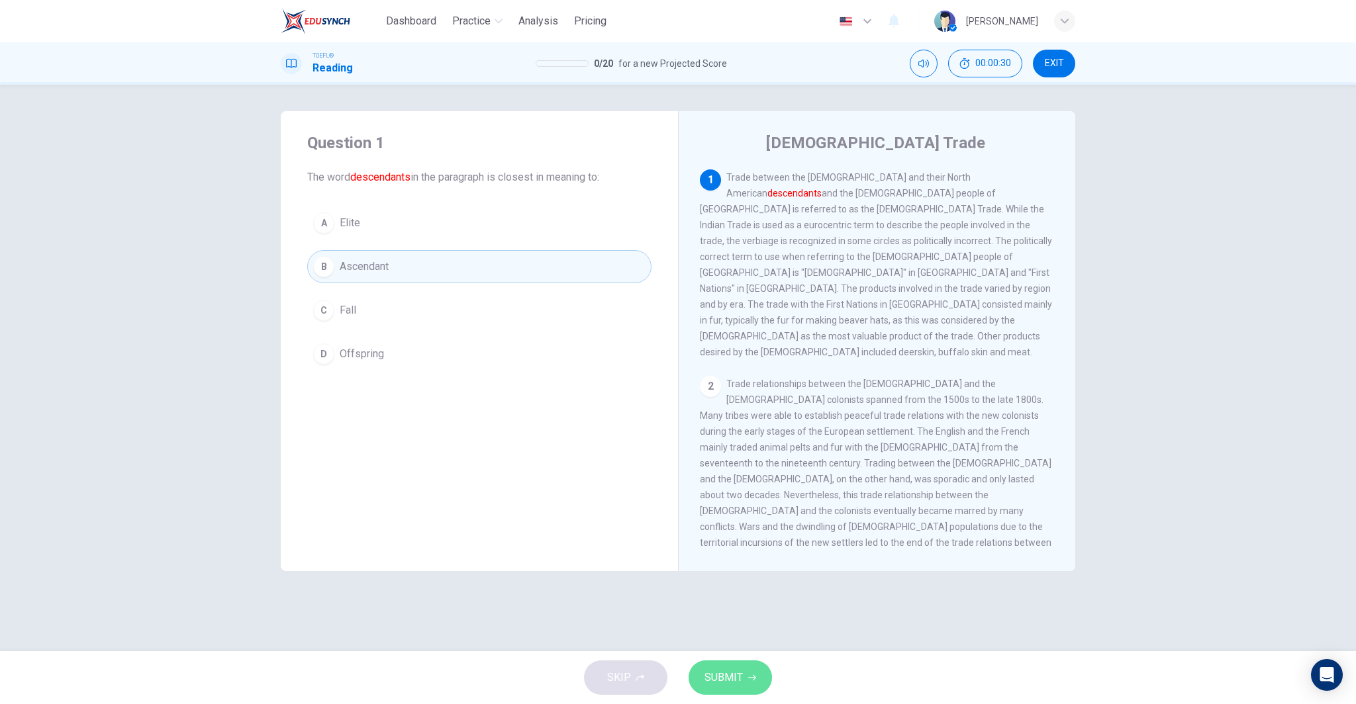
click at [729, 680] on span "SUBMIT" at bounding box center [723, 677] width 38 height 19
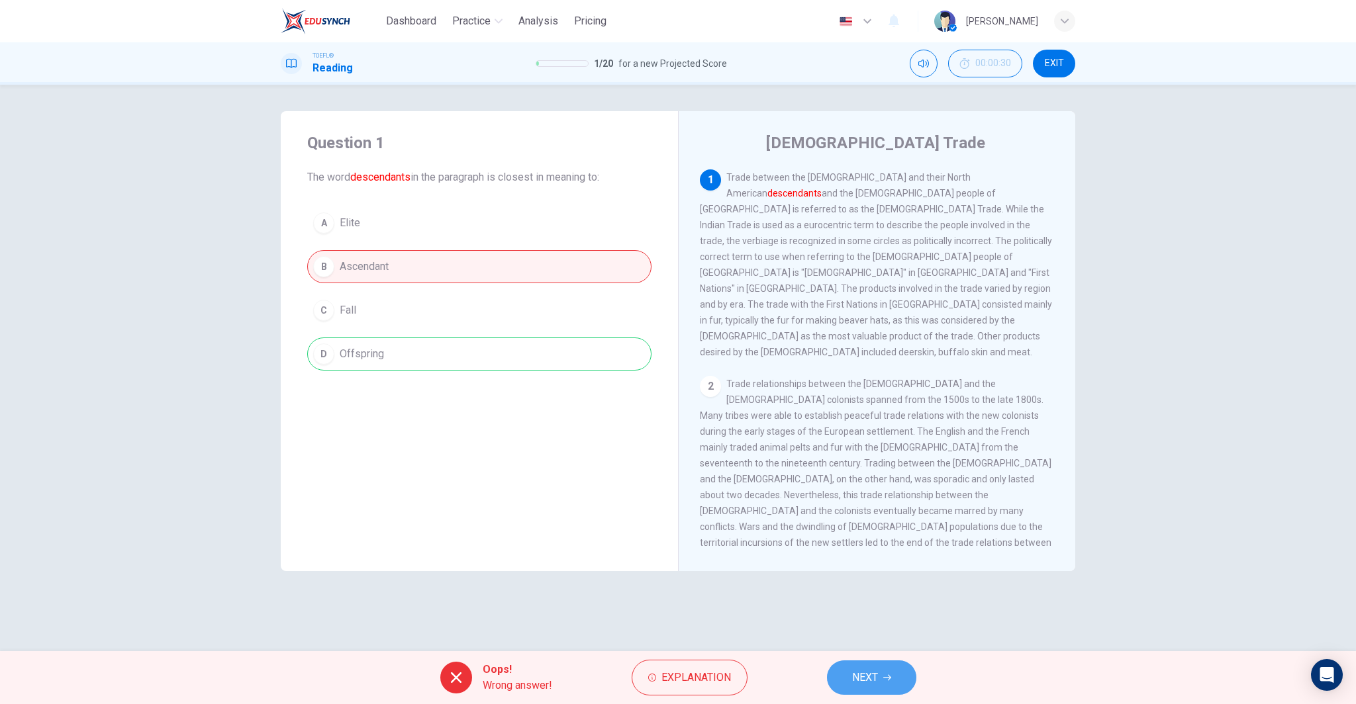
drag, startPoint x: 877, startPoint y: 691, endPoint x: 860, endPoint y: 682, distance: 19.5
click at [877, 691] on button "NEXT" at bounding box center [871, 678] width 89 height 34
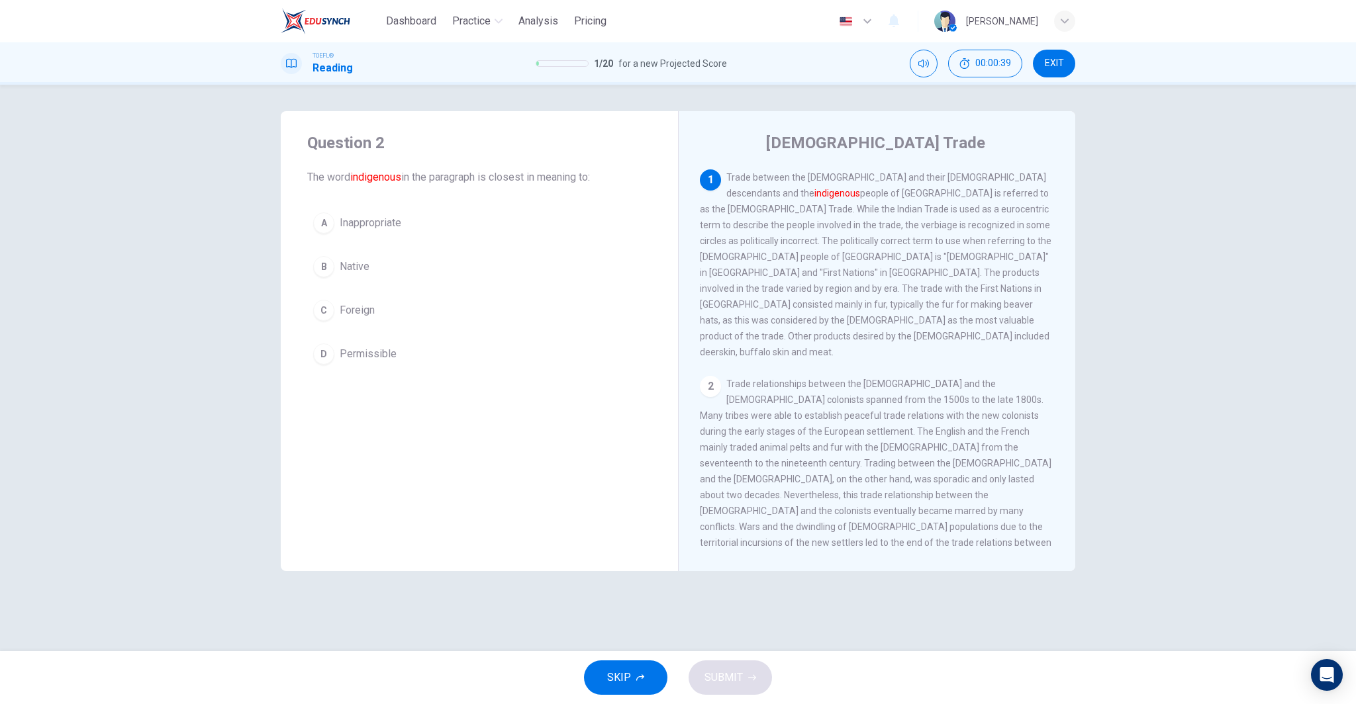
click at [366, 273] on span "Native" at bounding box center [355, 267] width 30 height 16
click at [751, 670] on button "SUBMIT" at bounding box center [729, 678] width 83 height 34
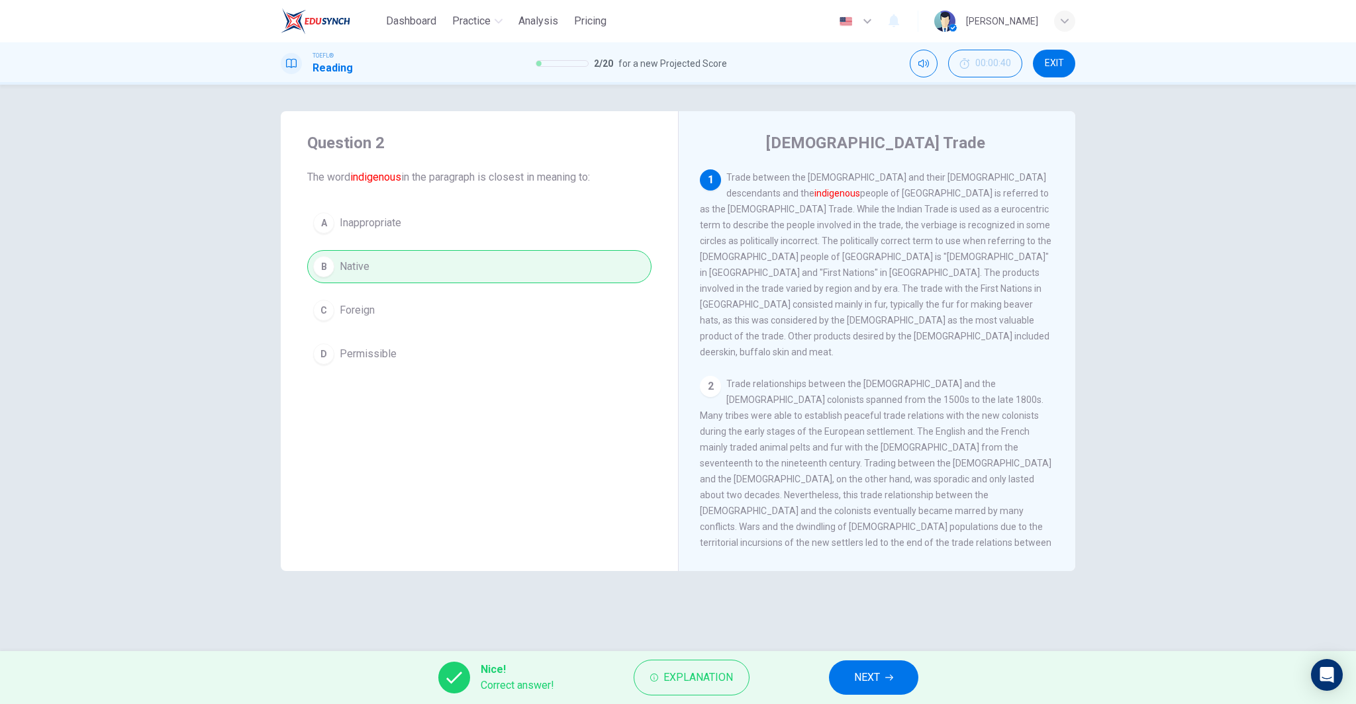
click at [883, 675] on button "NEXT" at bounding box center [873, 678] width 89 height 34
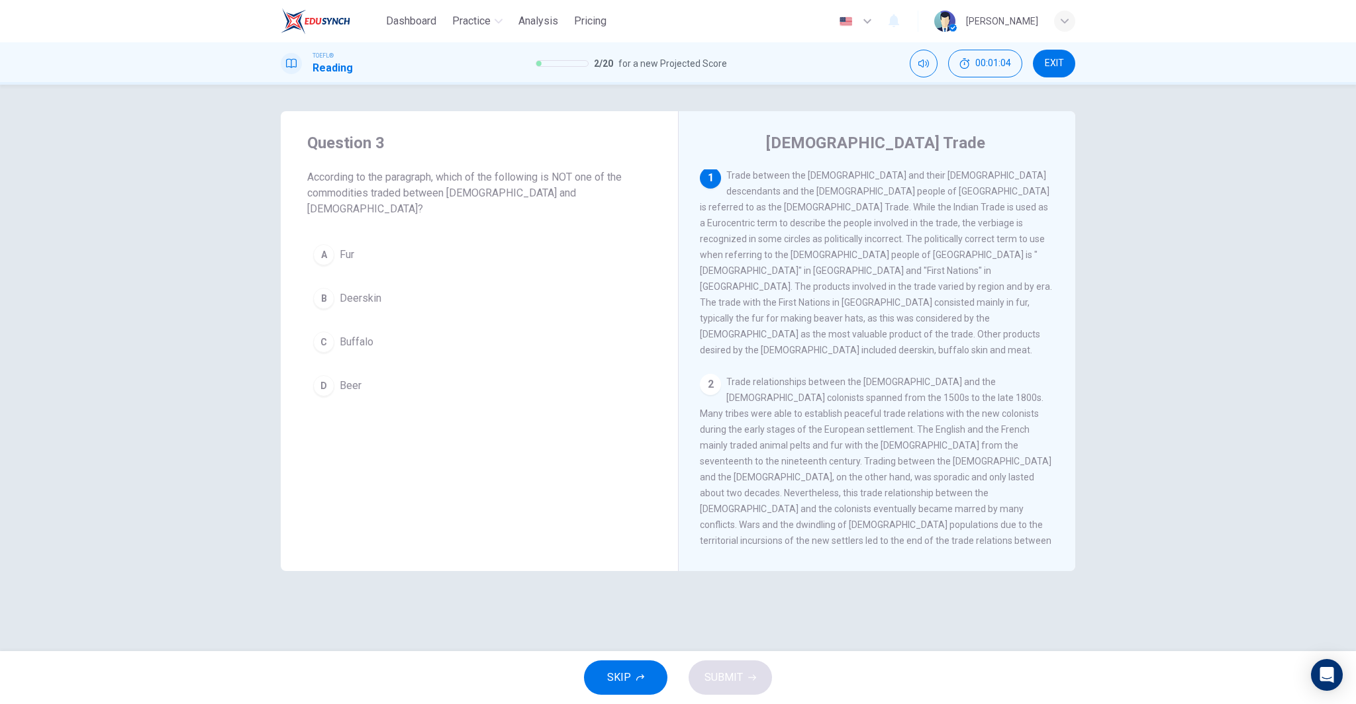
scroll to position [8, 0]
click at [525, 369] on button "D Beer" at bounding box center [479, 385] width 344 height 33
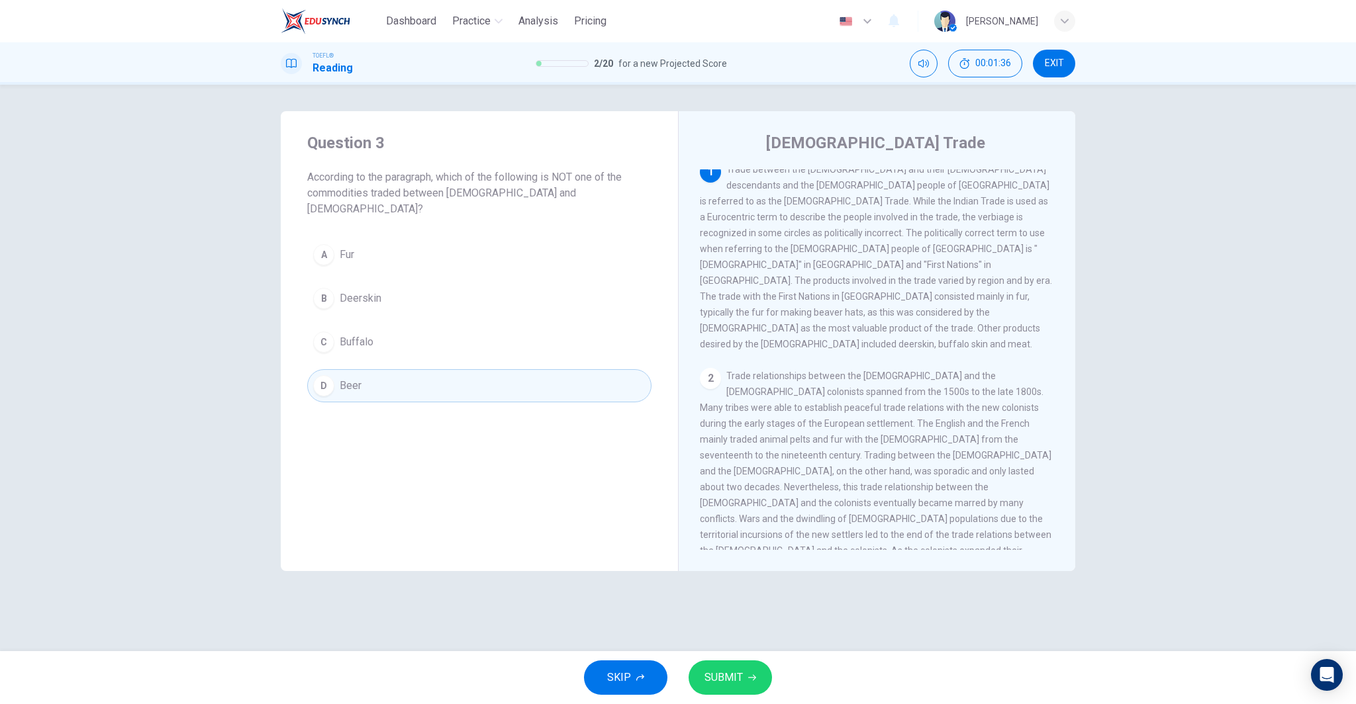
click at [714, 666] on button "SUBMIT" at bounding box center [729, 678] width 83 height 34
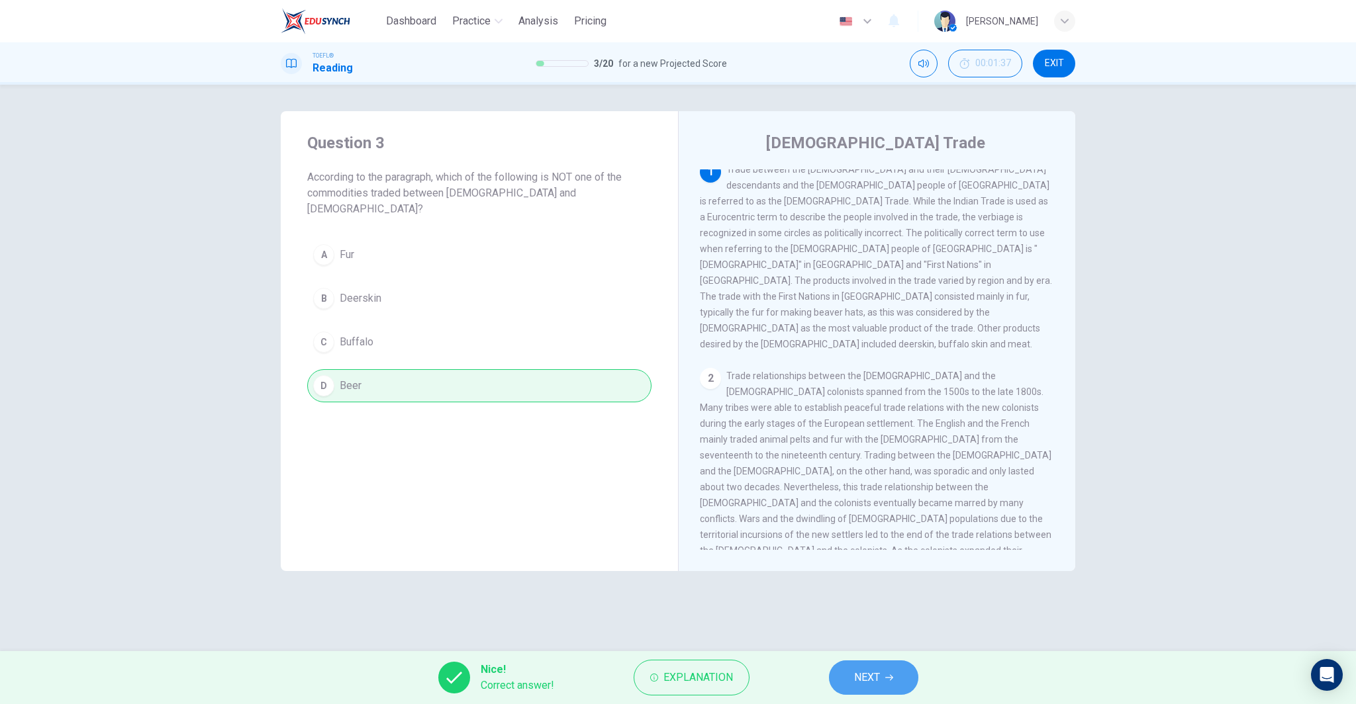
click at [890, 670] on button "NEXT" at bounding box center [873, 678] width 89 height 34
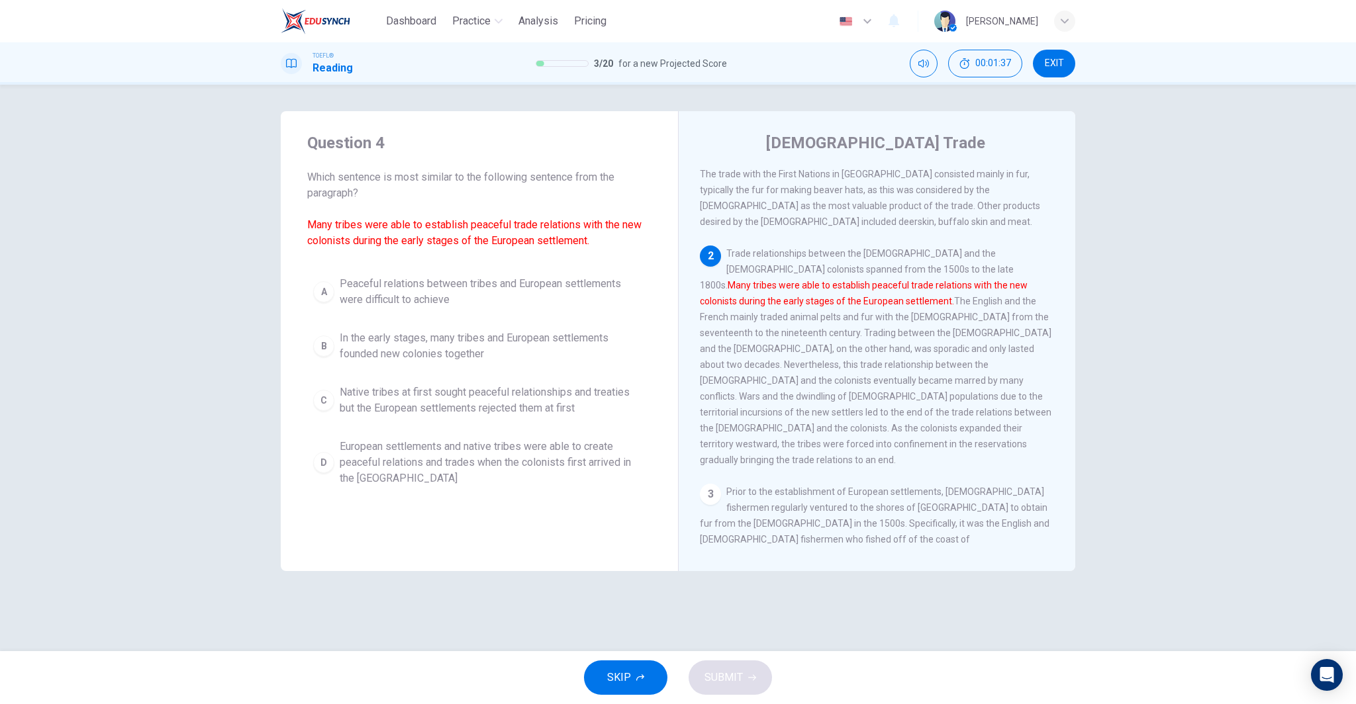
scroll to position [132, 0]
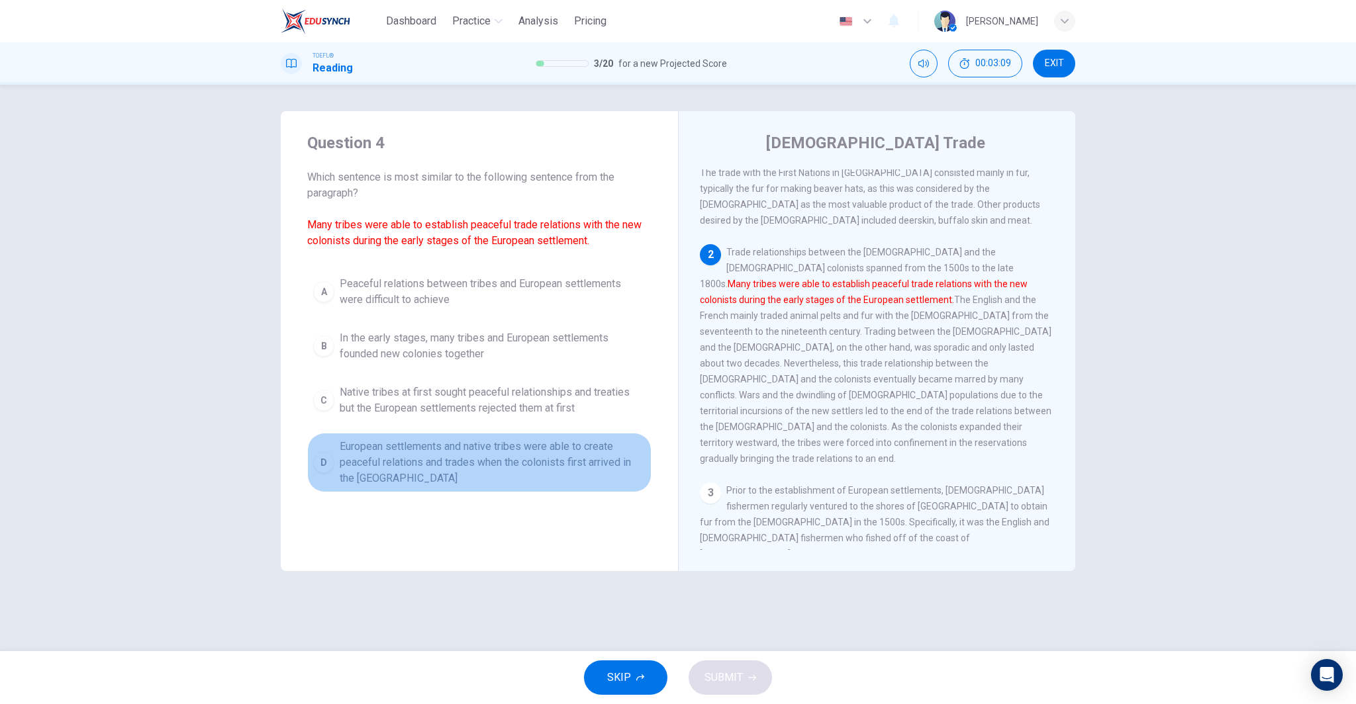
click at [530, 462] on span "European settlements and native tribes were able to create peaceful relations a…" at bounding box center [493, 463] width 306 height 48
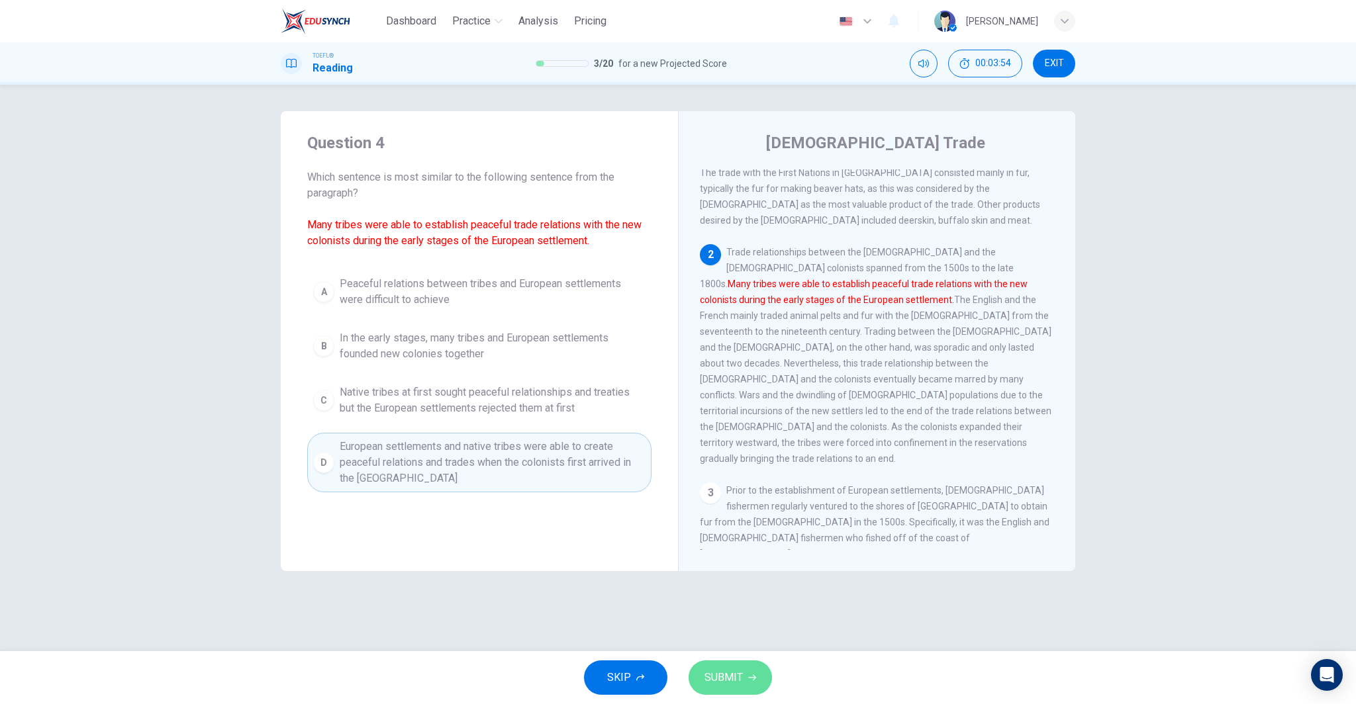
click at [737, 672] on span "SUBMIT" at bounding box center [723, 677] width 38 height 19
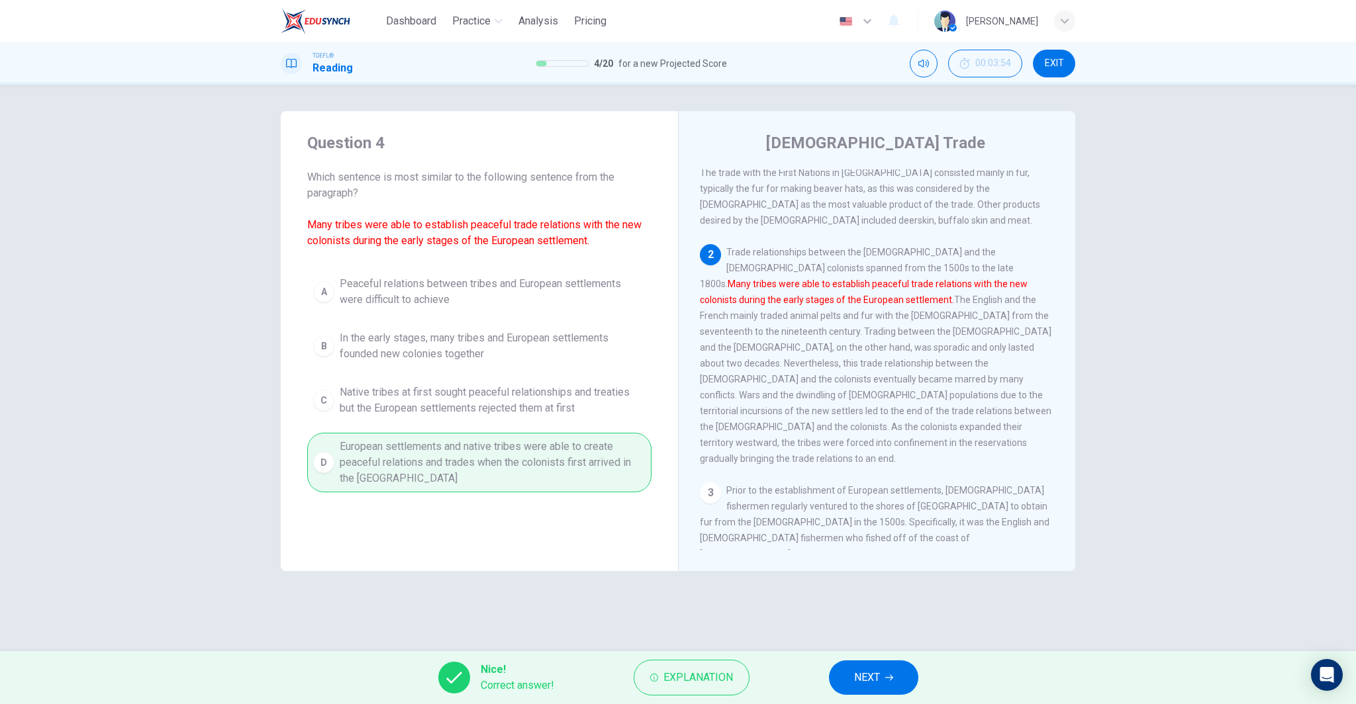
click at [899, 687] on button "NEXT" at bounding box center [873, 678] width 89 height 34
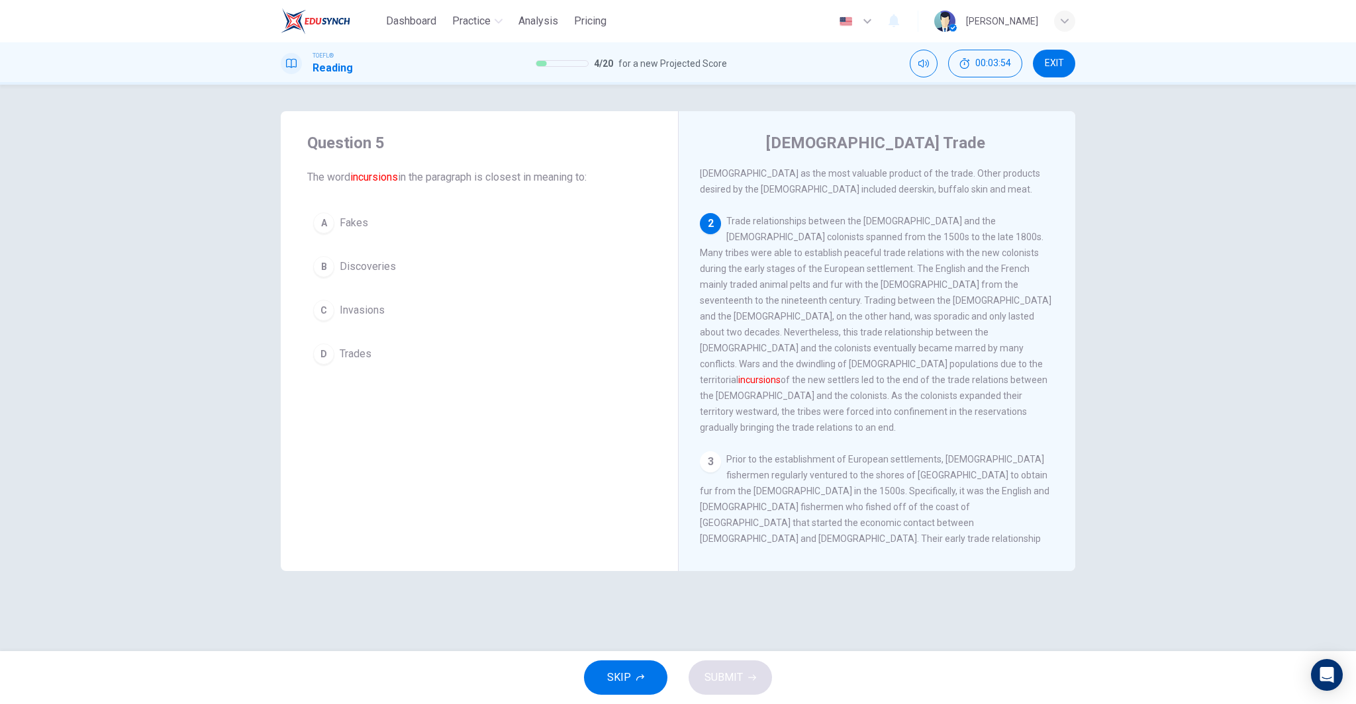
scroll to position [181, 0]
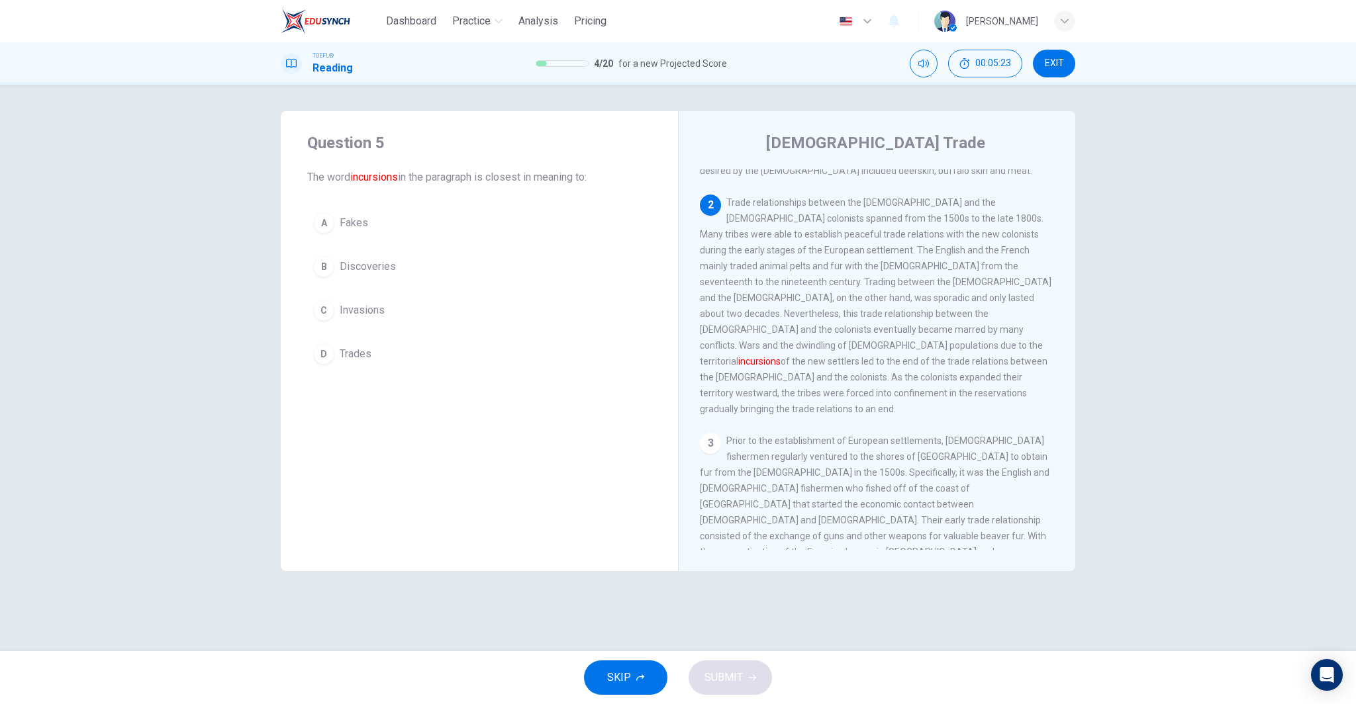
click at [408, 310] on button "C Invasions" at bounding box center [479, 310] width 344 height 33
click at [749, 674] on icon "button" at bounding box center [752, 678] width 8 height 8
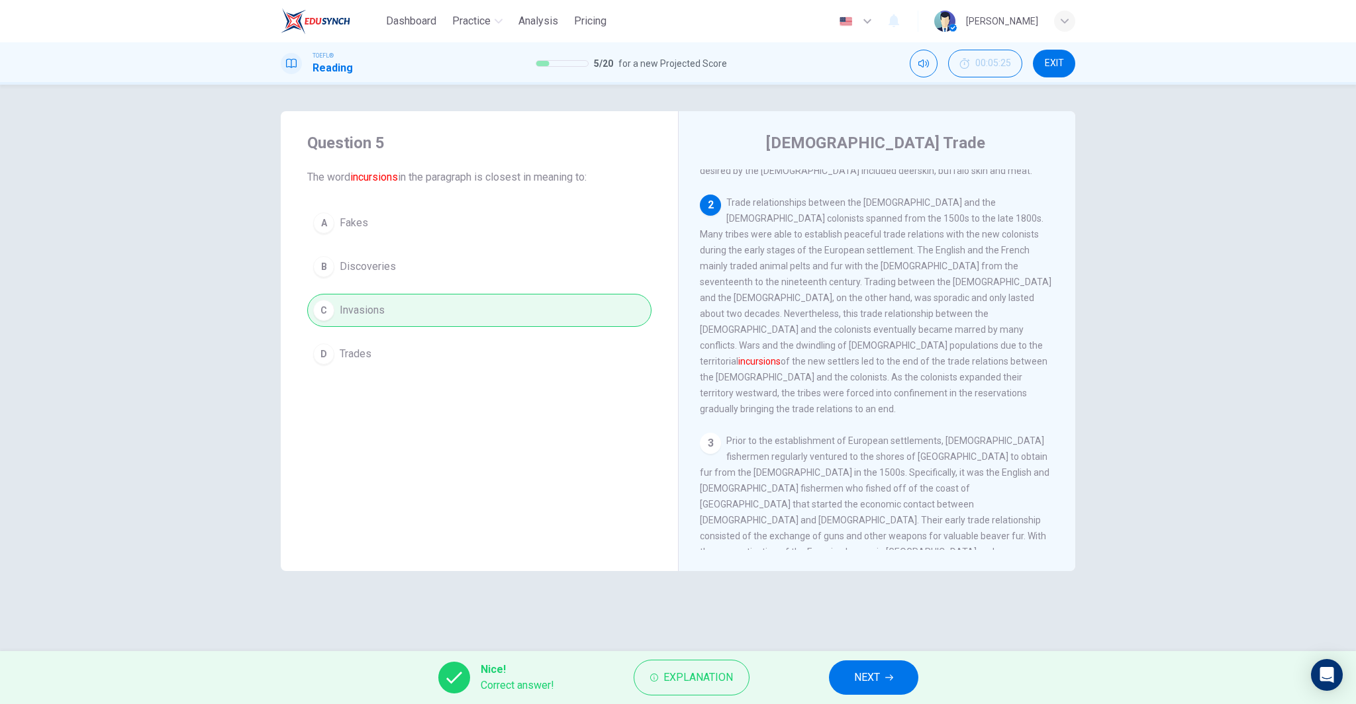
click at [869, 688] on button "NEXT" at bounding box center [873, 678] width 89 height 34
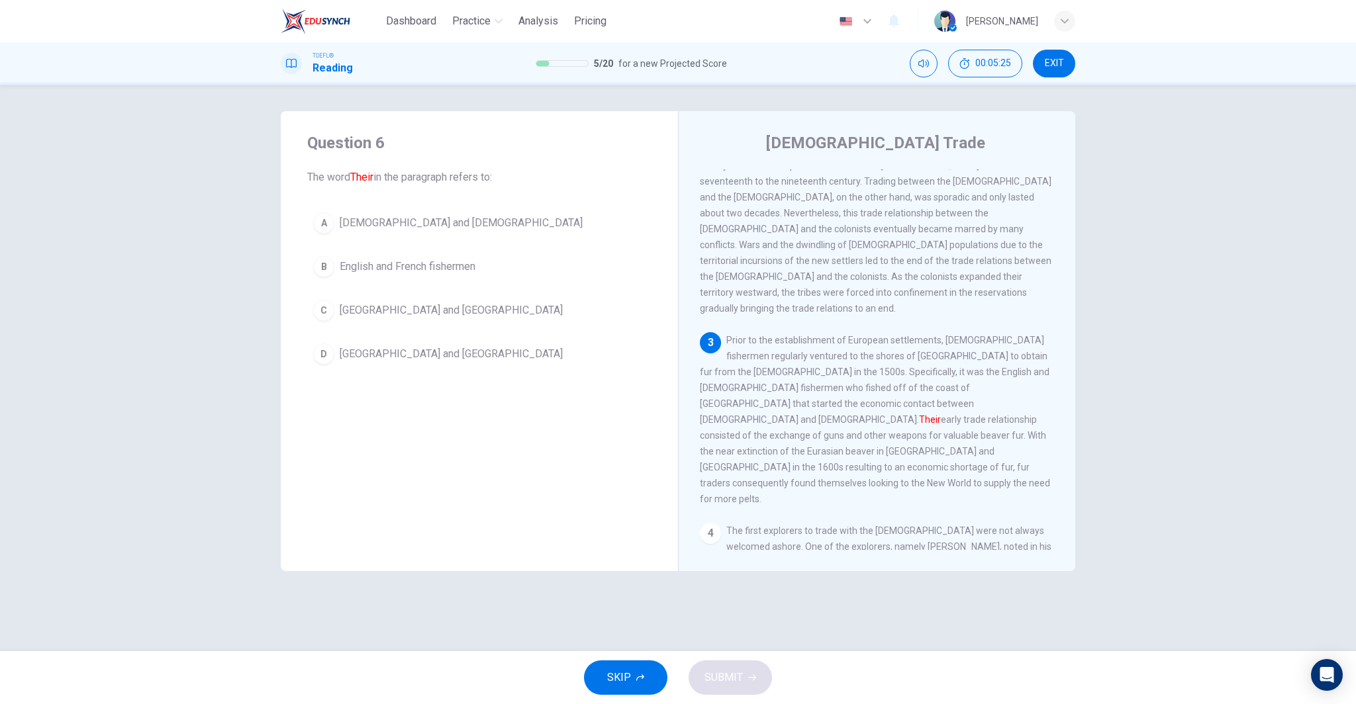
scroll to position [297, 0]
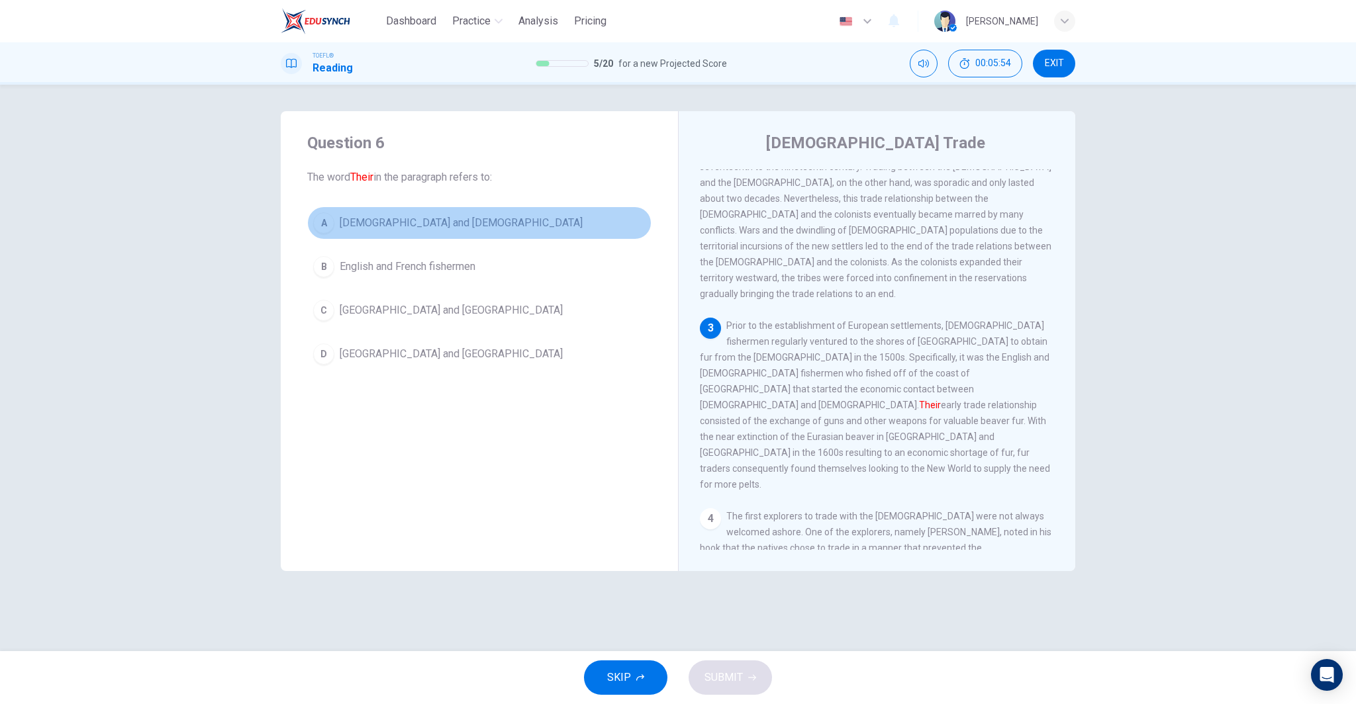
click at [458, 220] on span "[DEMOGRAPHIC_DATA] and [DEMOGRAPHIC_DATA]" at bounding box center [461, 223] width 243 height 16
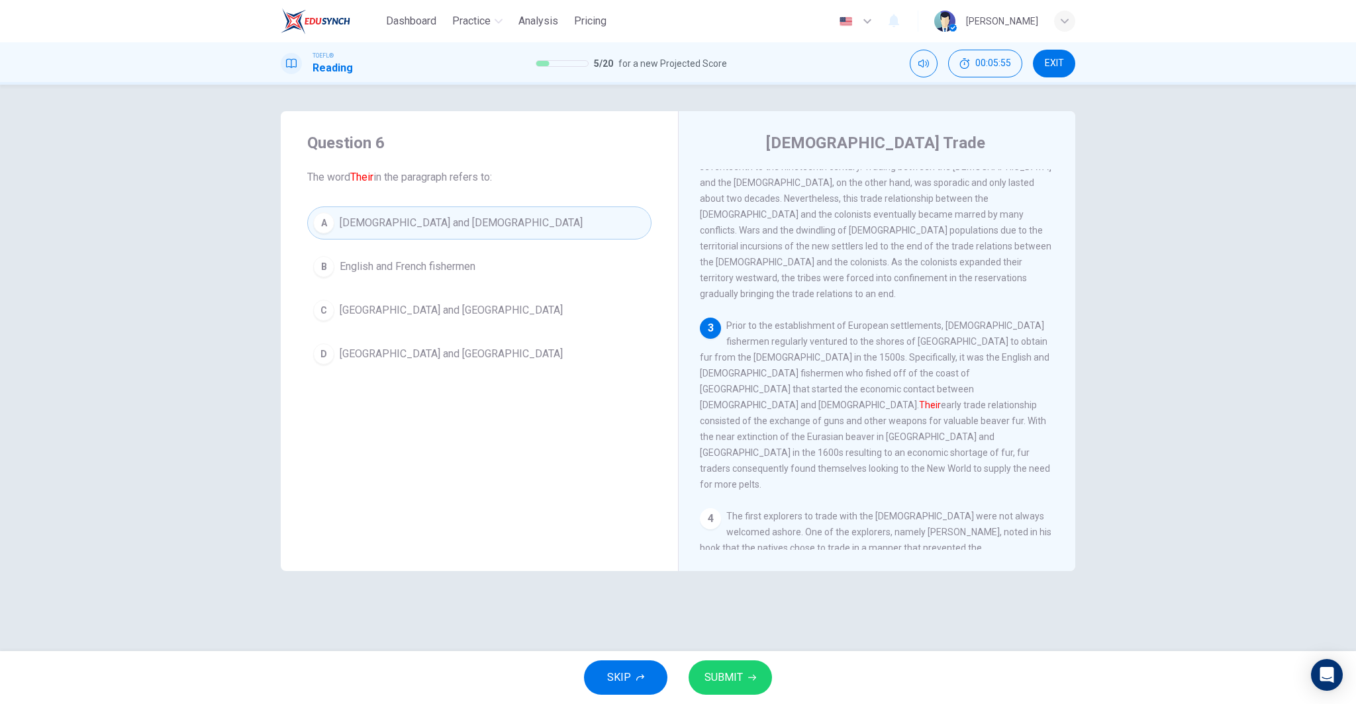
click at [735, 686] on span "SUBMIT" at bounding box center [723, 677] width 38 height 19
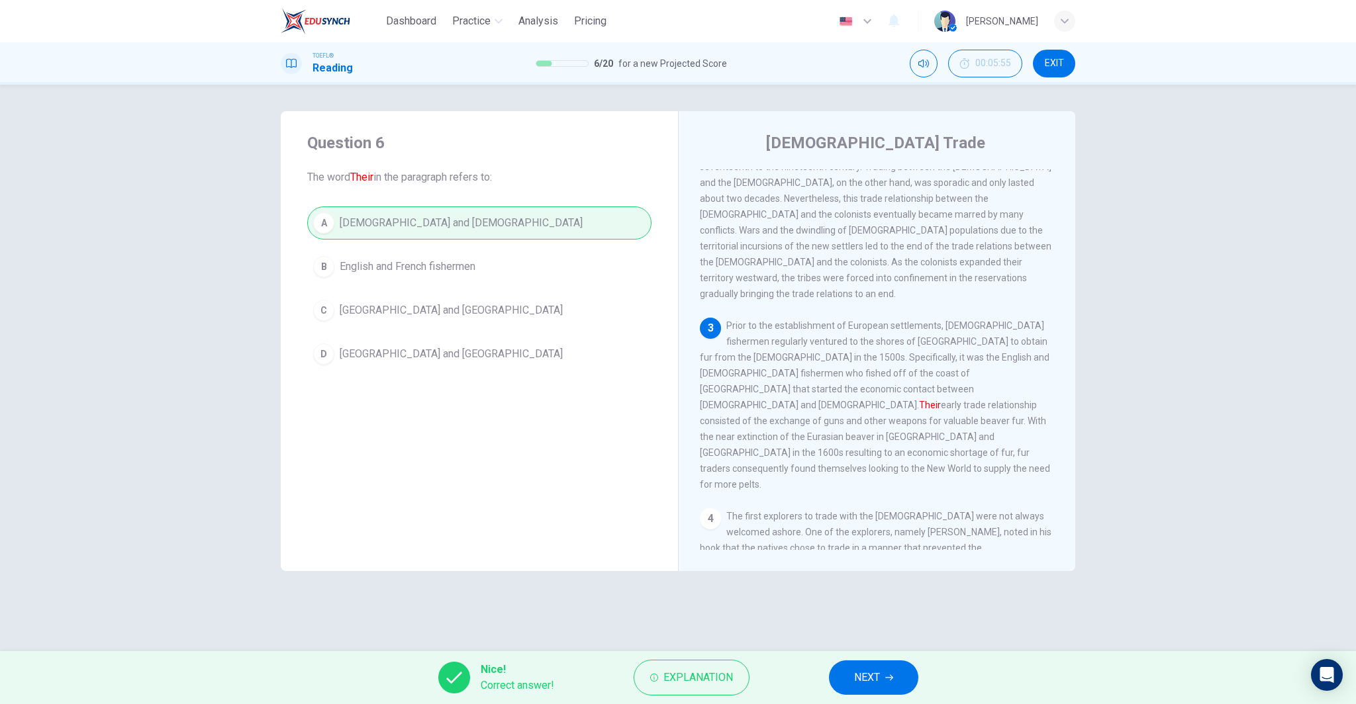
click at [862, 676] on span "NEXT" at bounding box center [867, 677] width 26 height 19
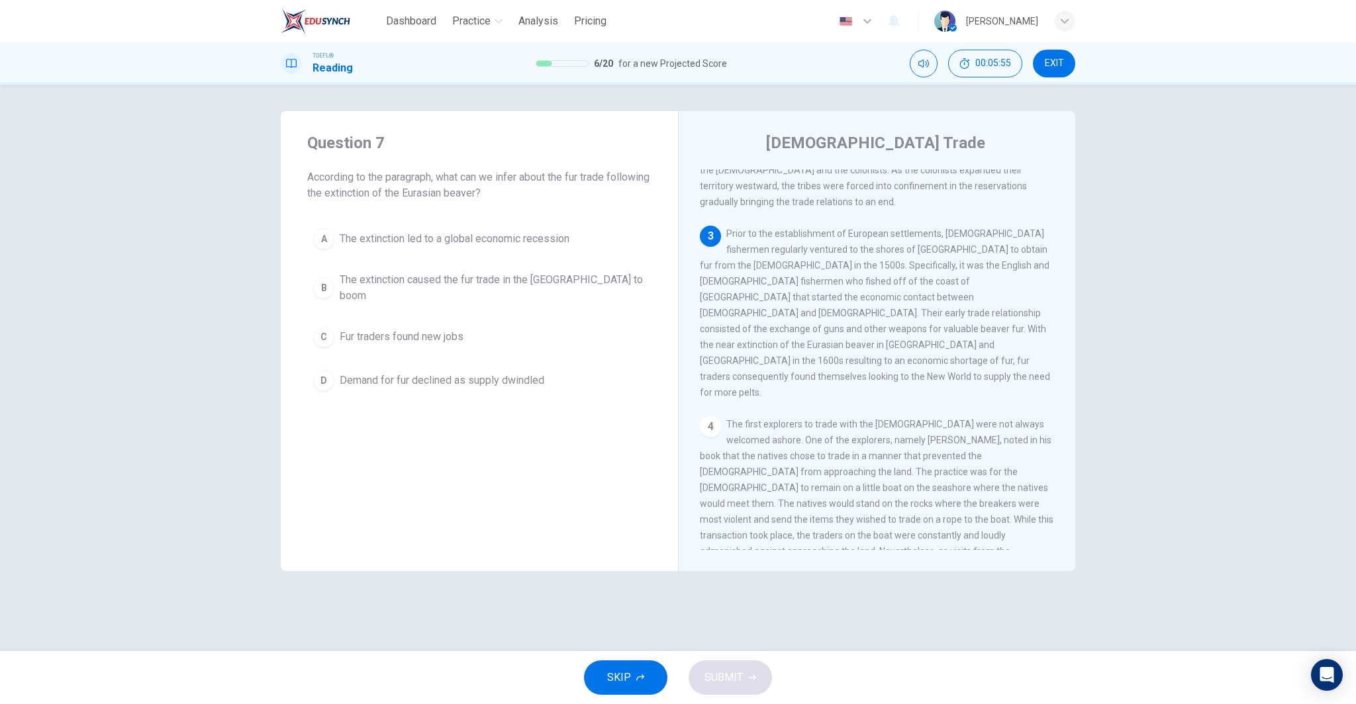
scroll to position [396, 0]
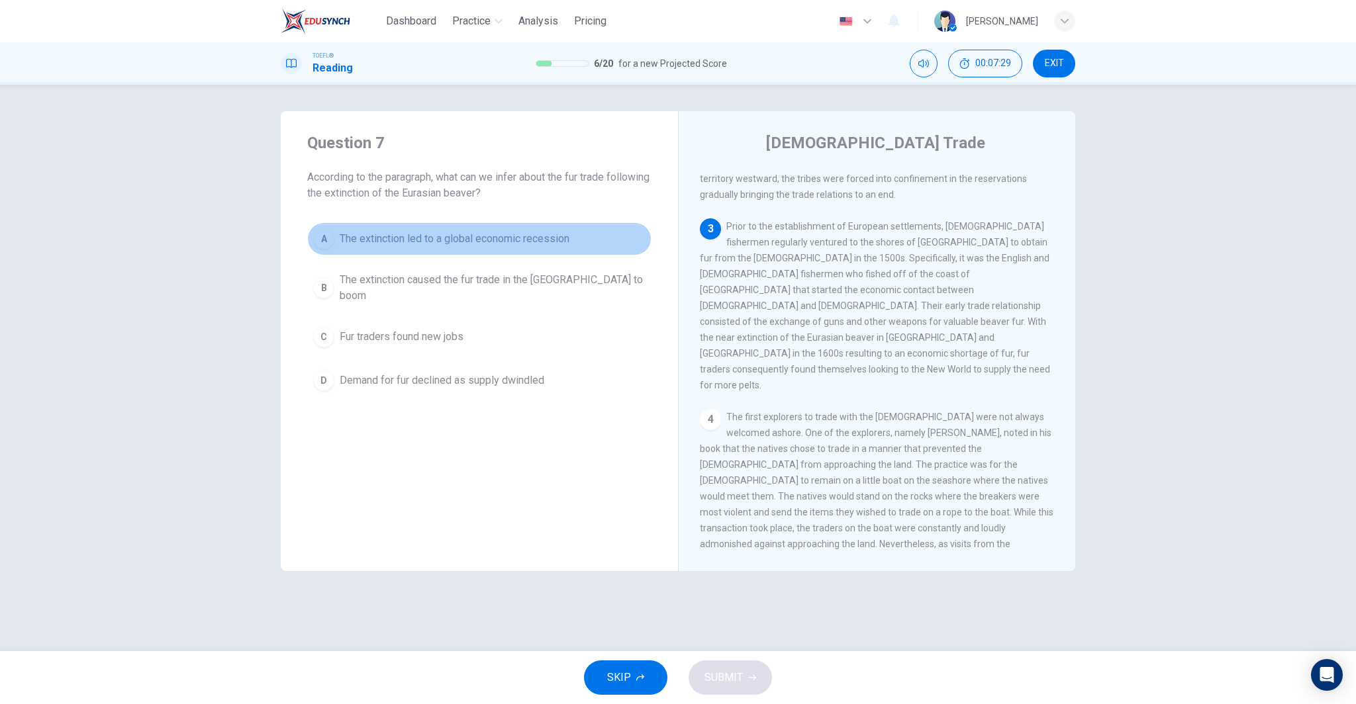
click at [548, 234] on span "The extinction led to a global economic recession" at bounding box center [455, 239] width 230 height 16
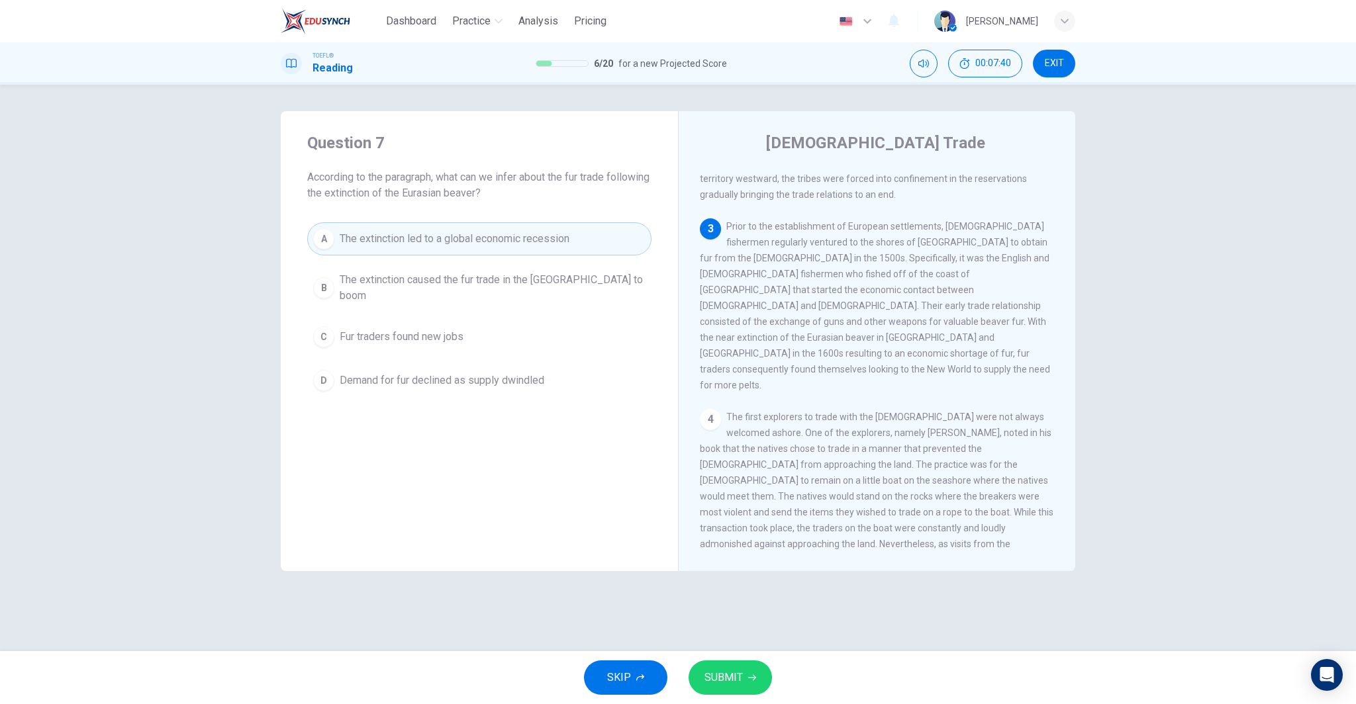
click at [740, 674] on span "SUBMIT" at bounding box center [723, 677] width 38 height 19
